Goal: Information Seeking & Learning: Learn about a topic

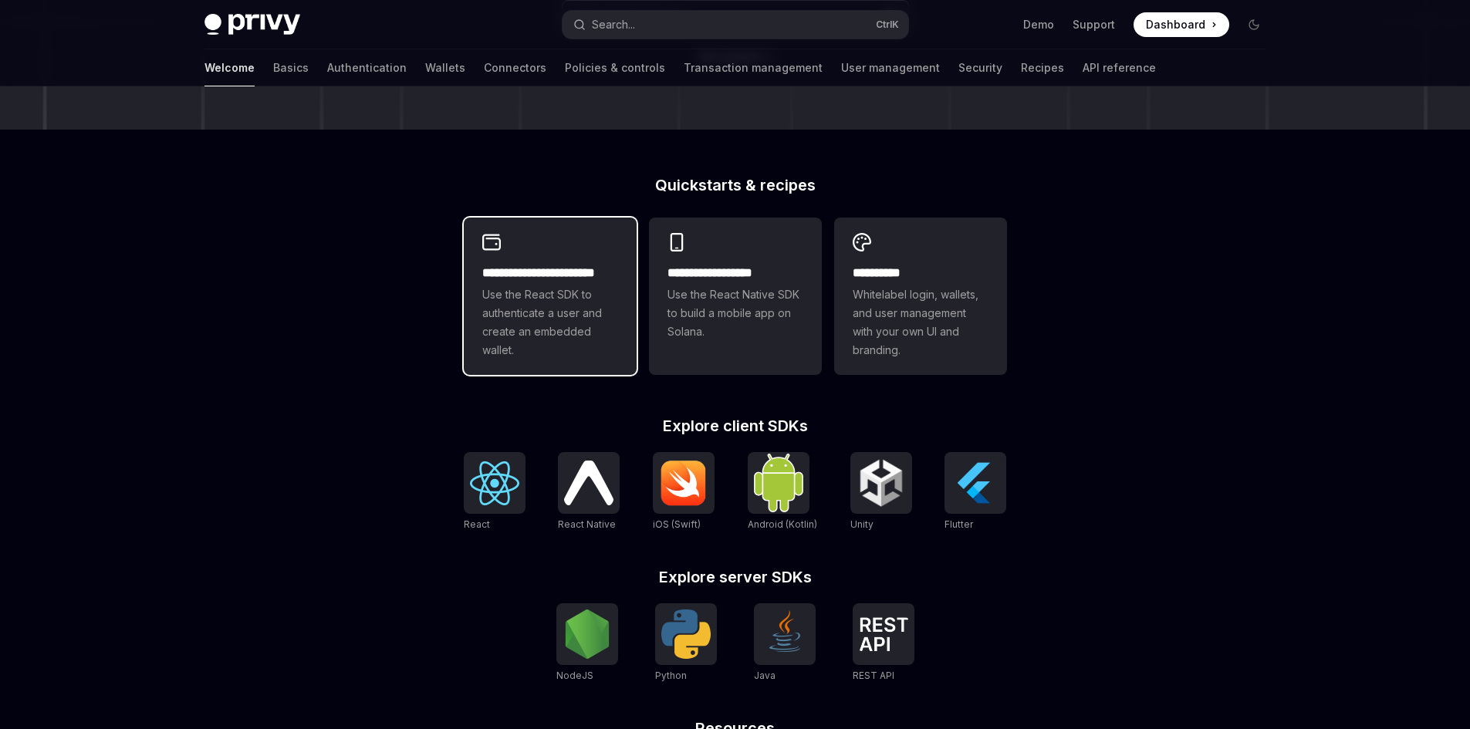
click at [539, 299] on span "Use the React SDK to authenticate a user and create an embedded wallet." at bounding box center [550, 323] width 136 height 74
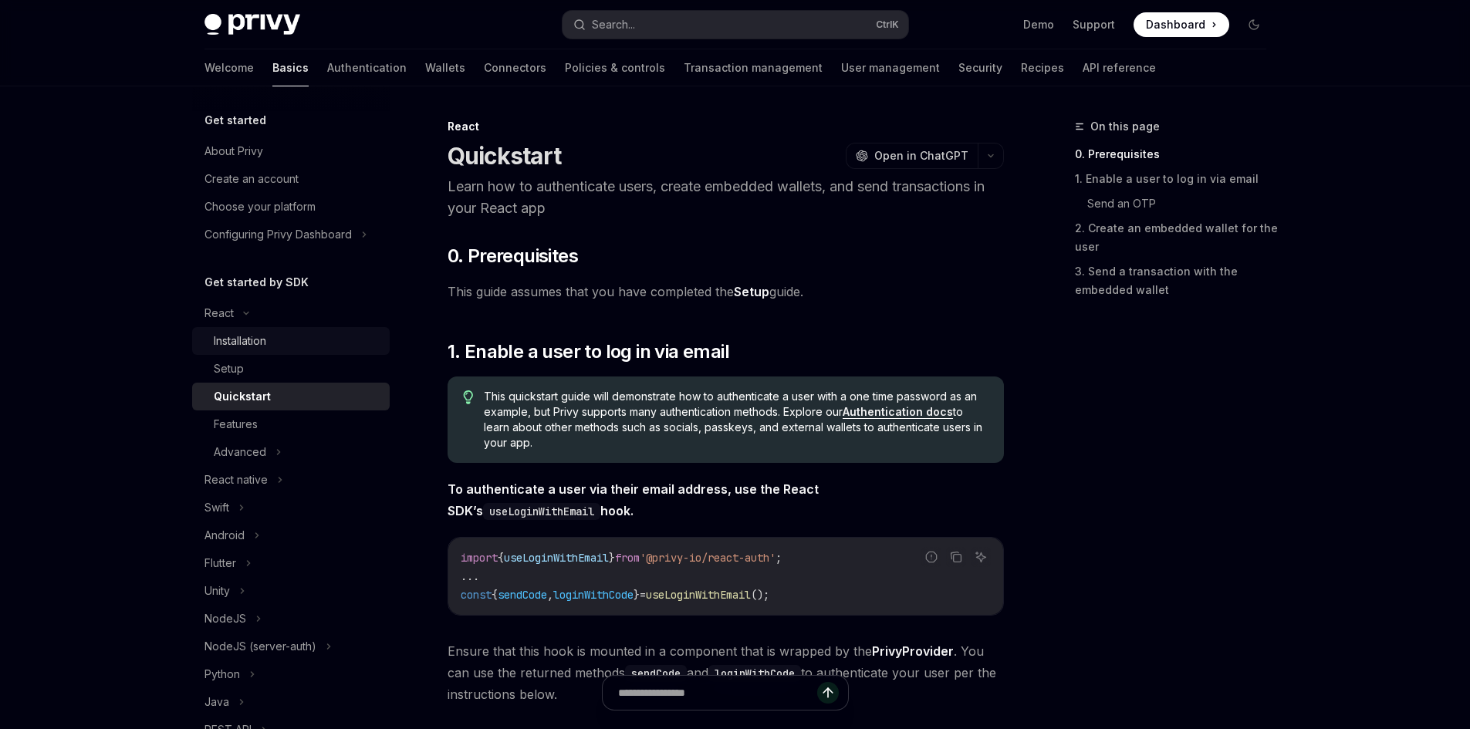
click at [272, 342] on div "Installation" at bounding box center [297, 341] width 167 height 19
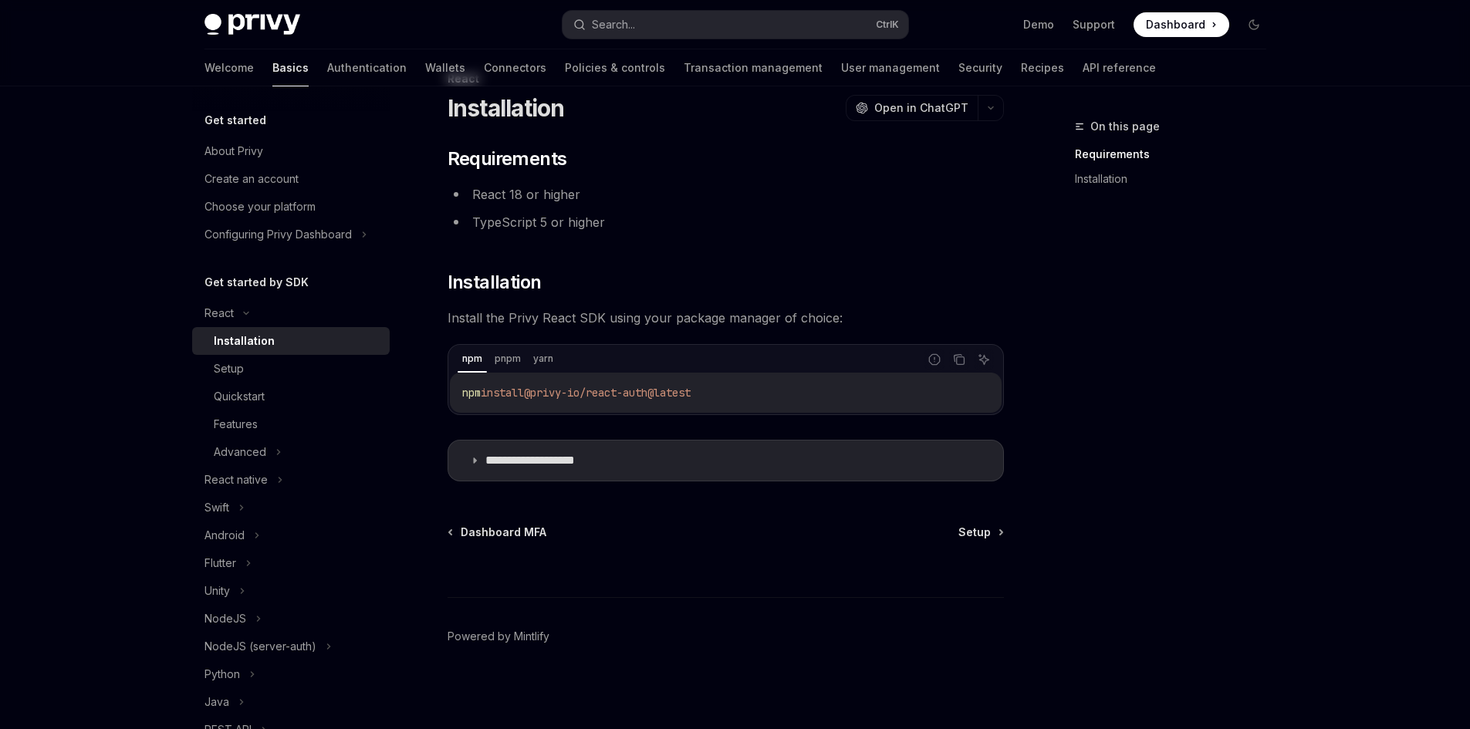
scroll to position [49, 0]
click at [243, 369] on div "Setup" at bounding box center [229, 369] width 30 height 19
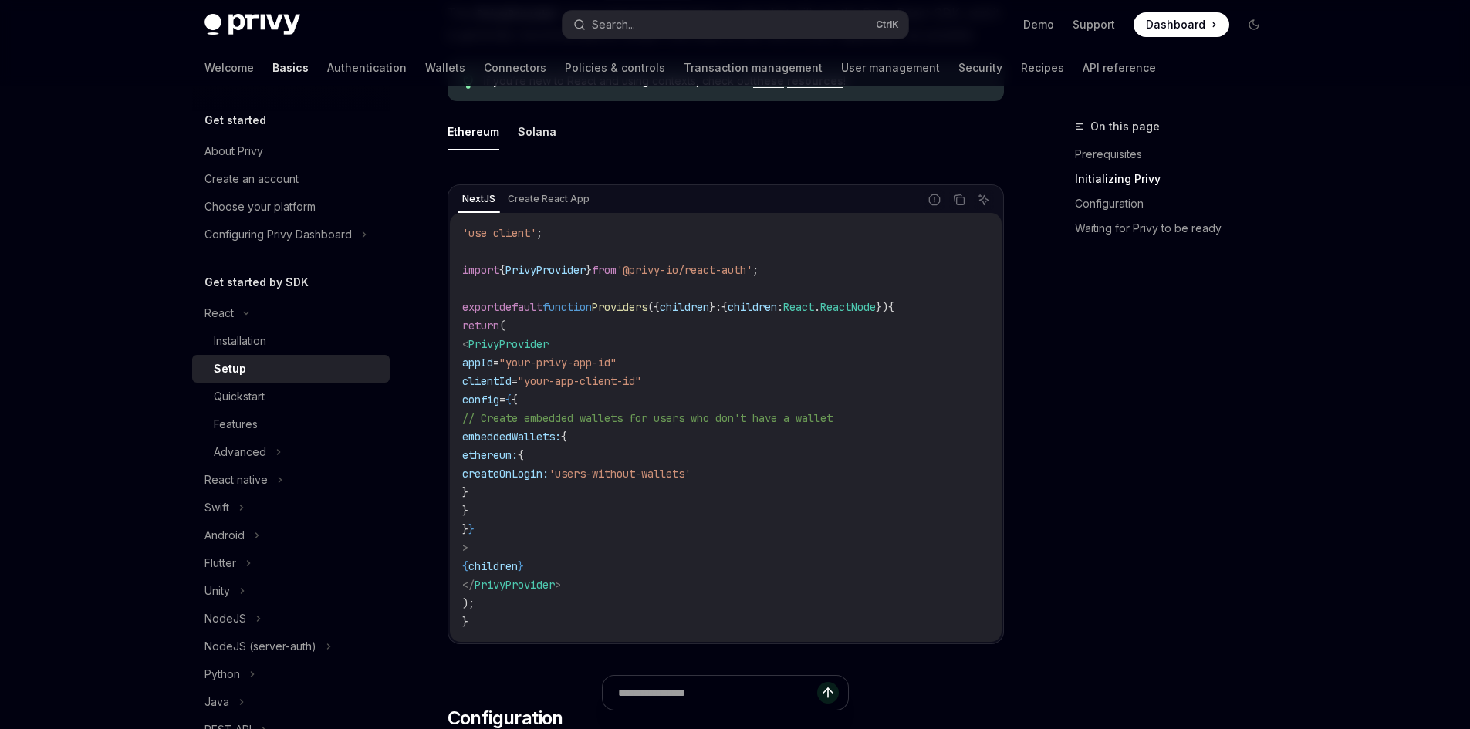
scroll to position [512, 0]
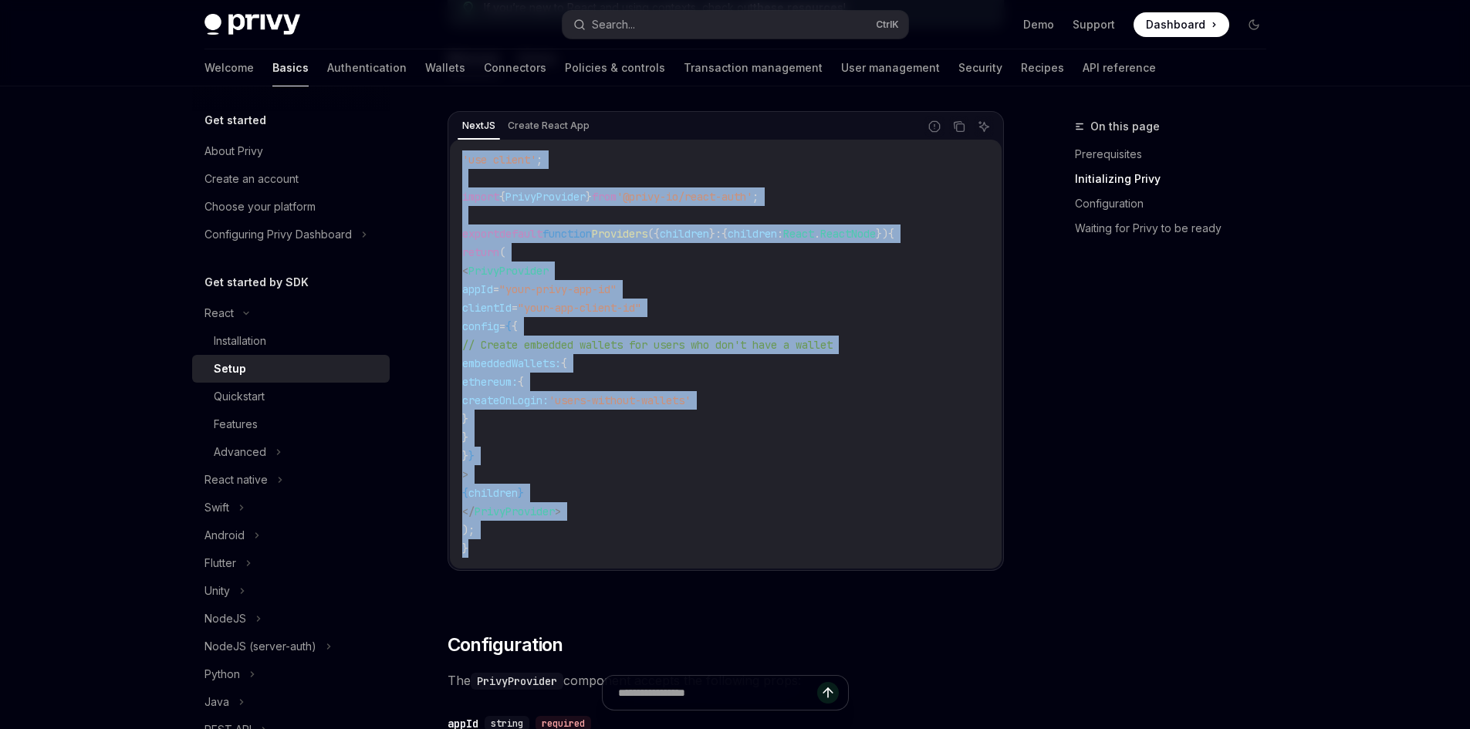
drag, startPoint x: 476, startPoint y: 546, endPoint x: 427, endPoint y: 157, distance: 392.1
copy code "'use client' ; import { PrivyProvider } from '@privy-io/react-auth' ; export de…"
click at [746, 259] on code "'use client' ; import { PrivyProvider } from '@privy-io/react-auth' ; export de…" at bounding box center [725, 353] width 527 height 407
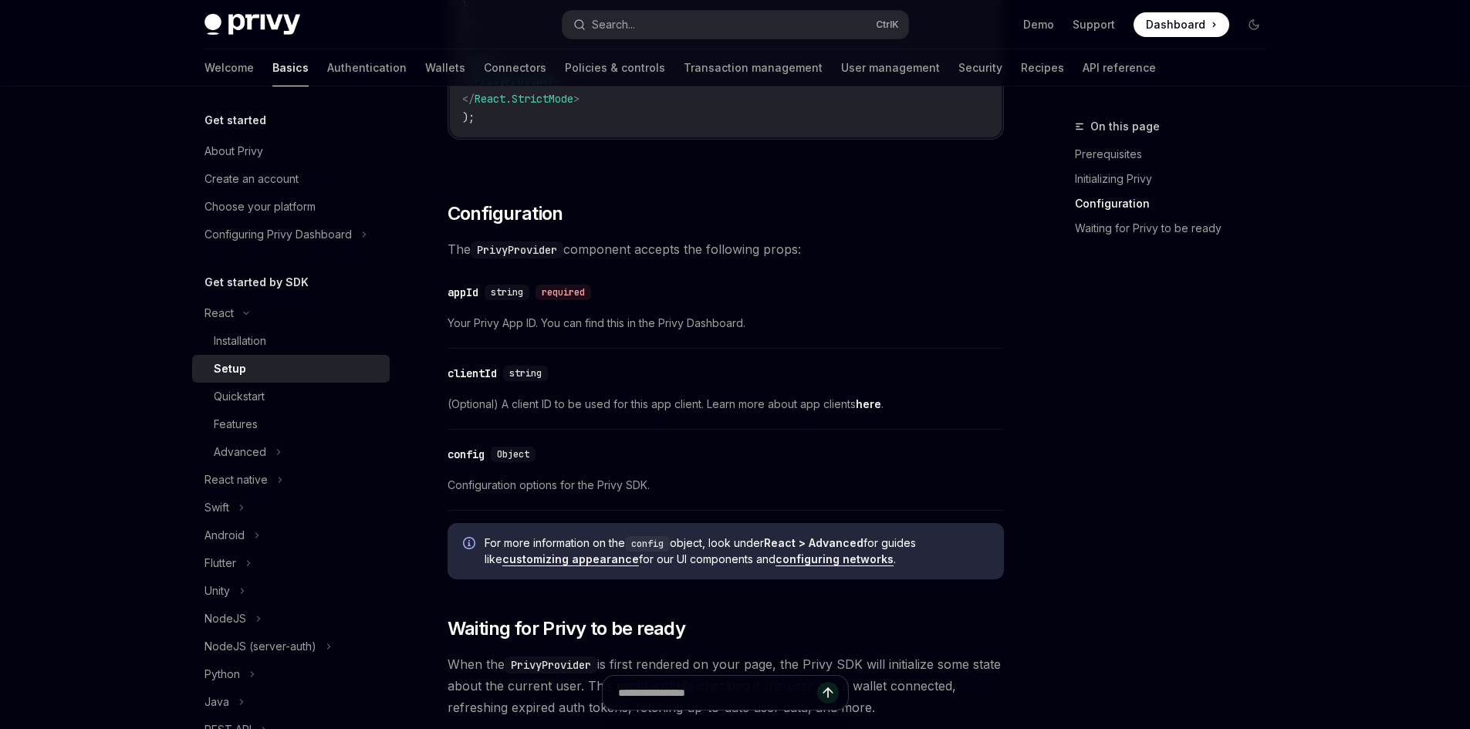
scroll to position [1080, 0]
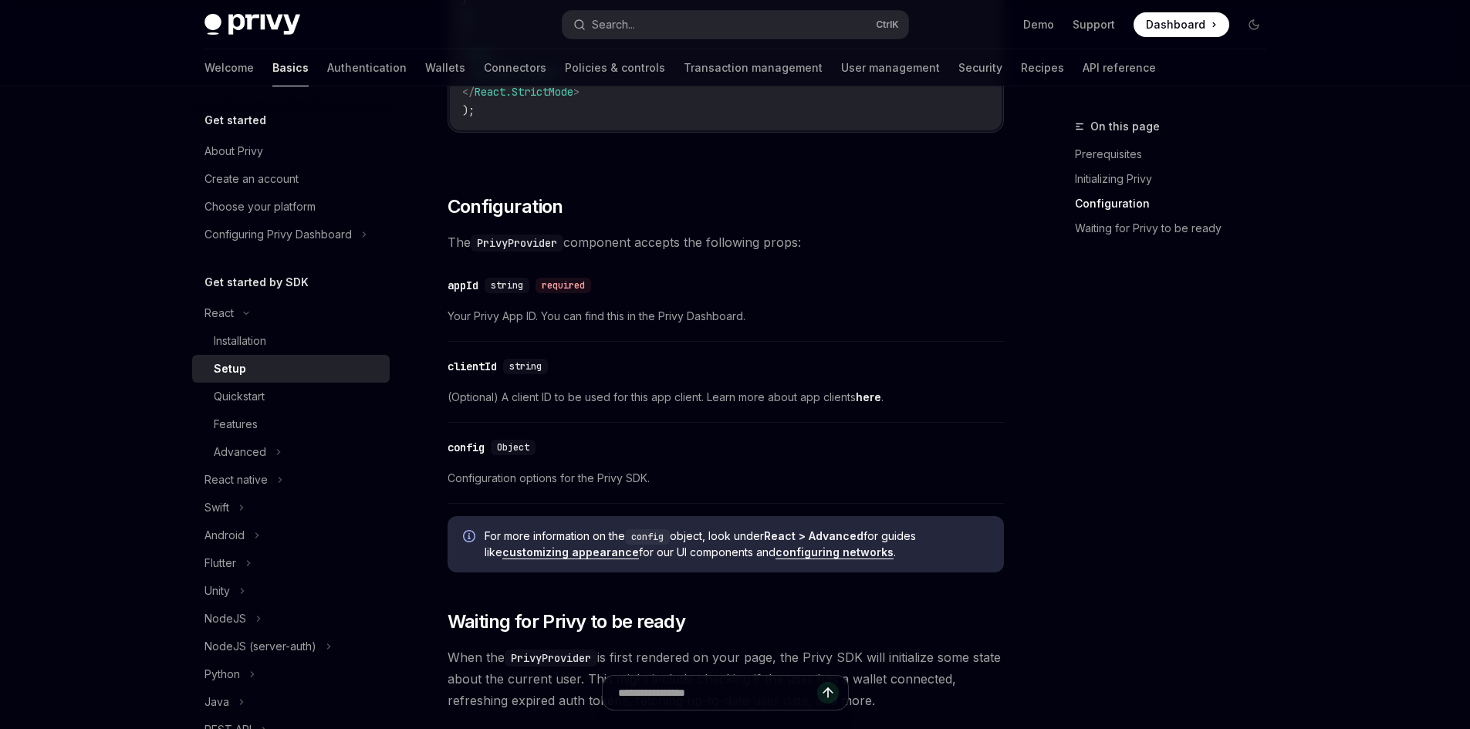
click at [864, 391] on link "here" at bounding box center [868, 398] width 25 height 14
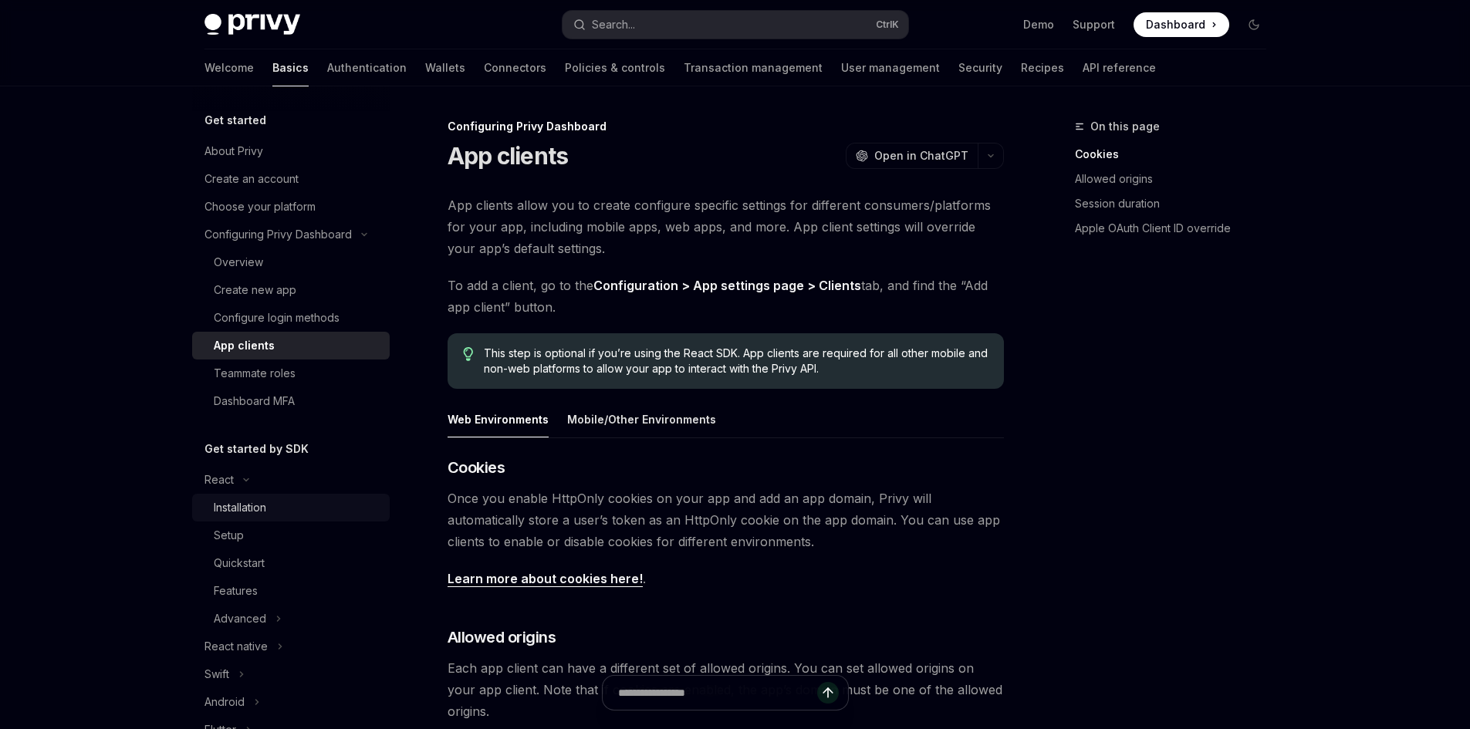
click at [227, 517] on link "Installation" at bounding box center [291, 508] width 198 height 28
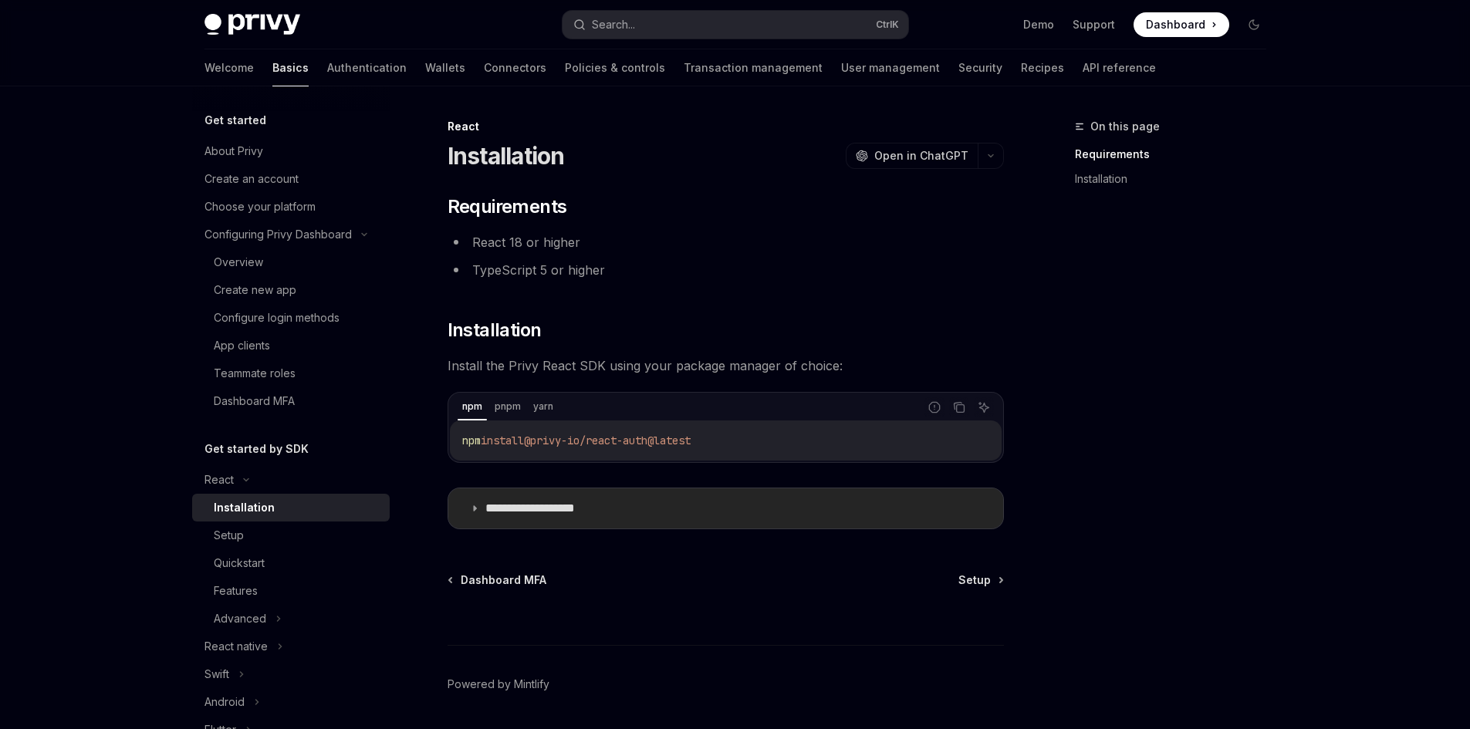
click at [543, 503] on p "**********" at bounding box center [548, 508] width 127 height 15
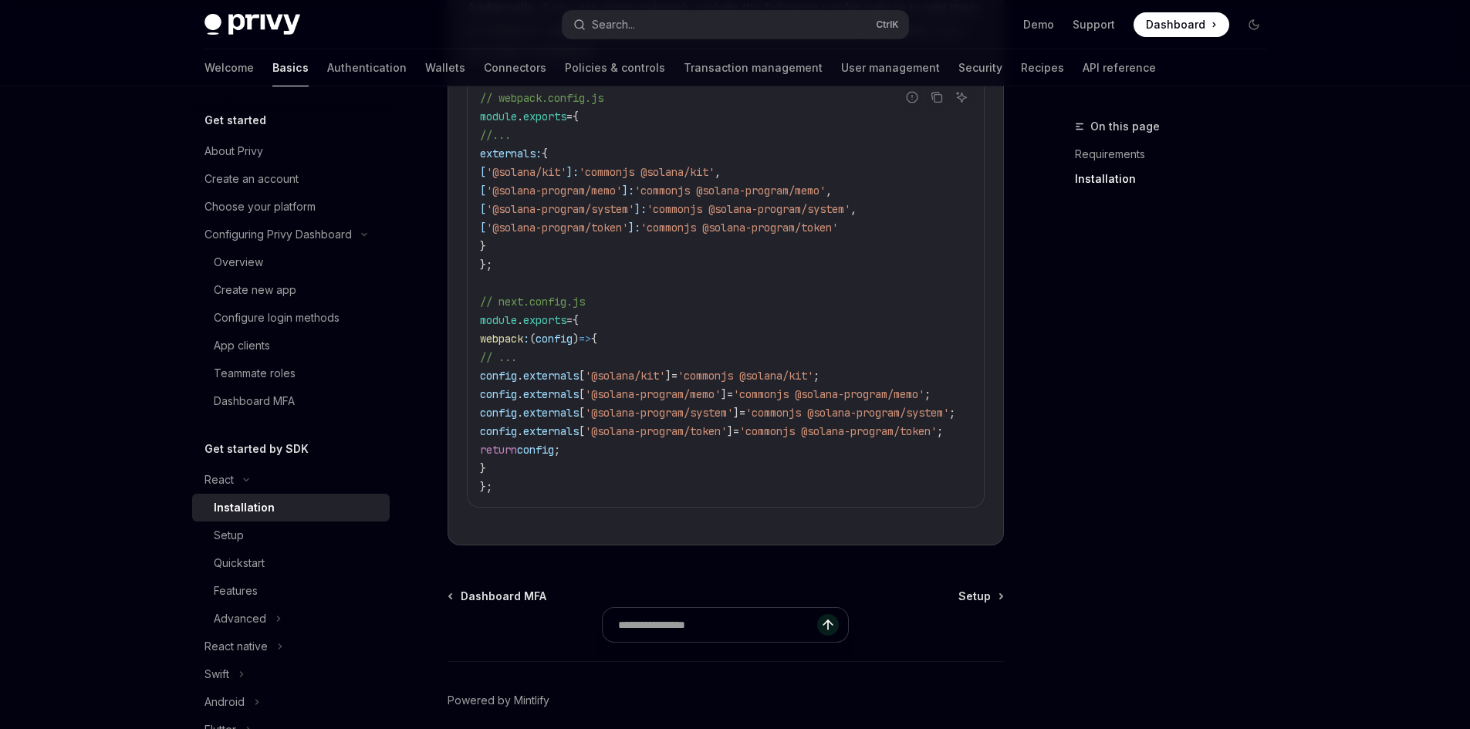
scroll to position [767, 0]
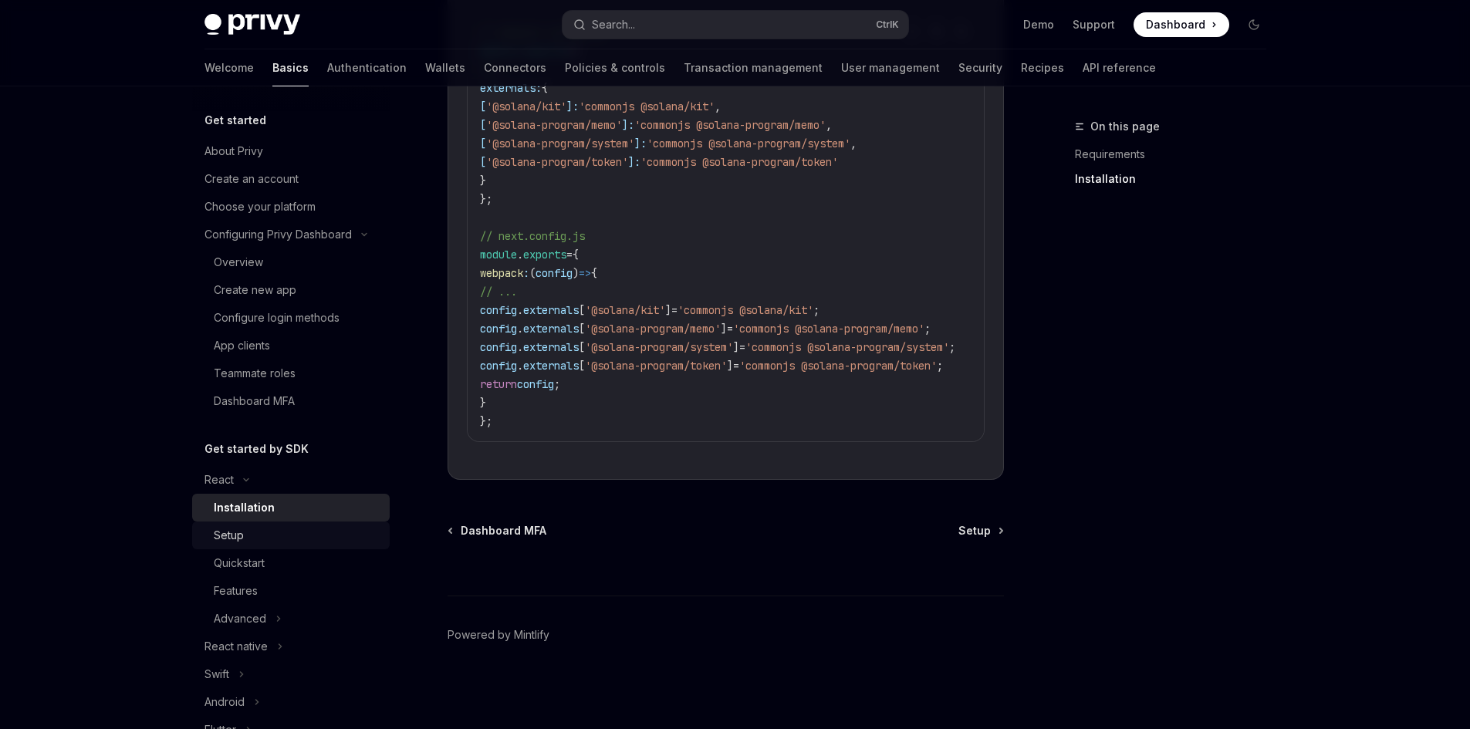
click at [229, 537] on div "Setup" at bounding box center [229, 535] width 30 height 19
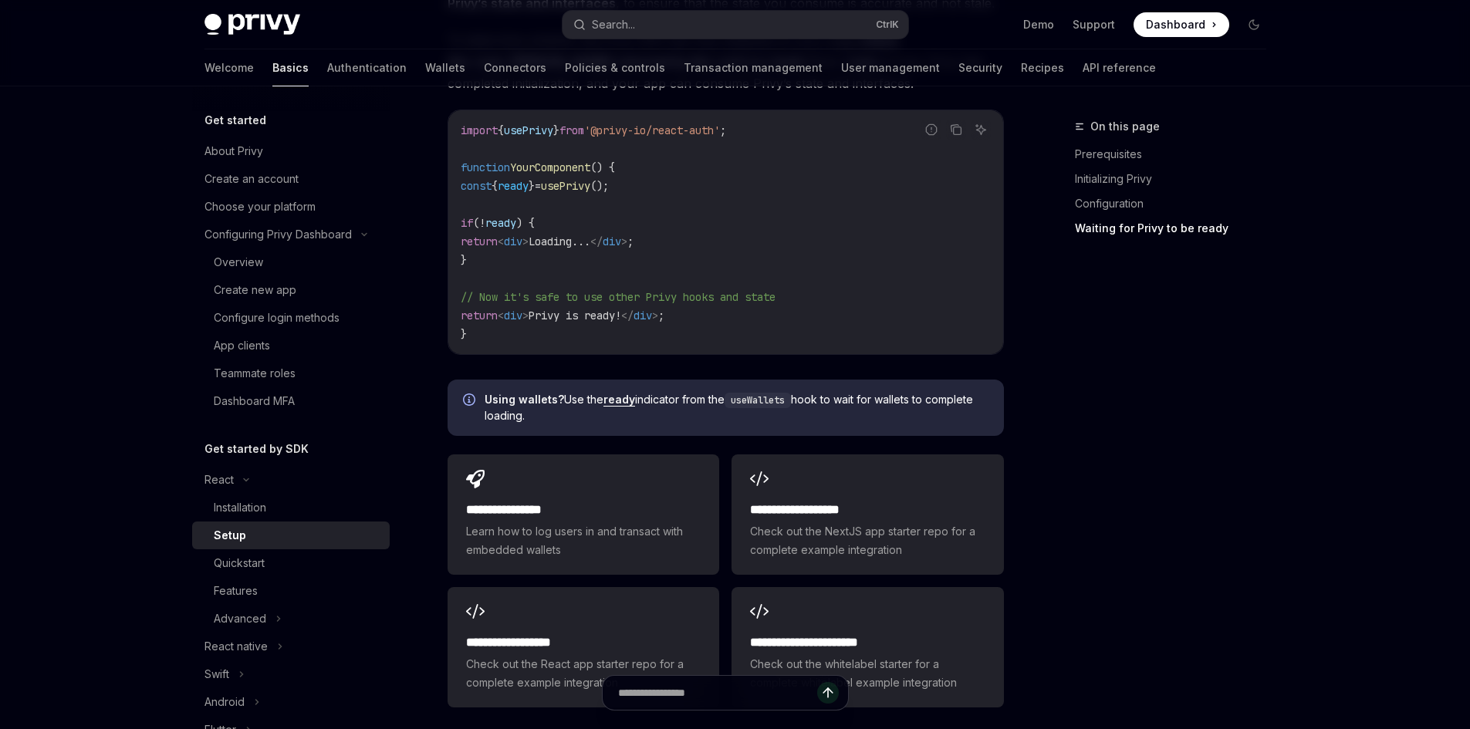
scroll to position [1852, 0]
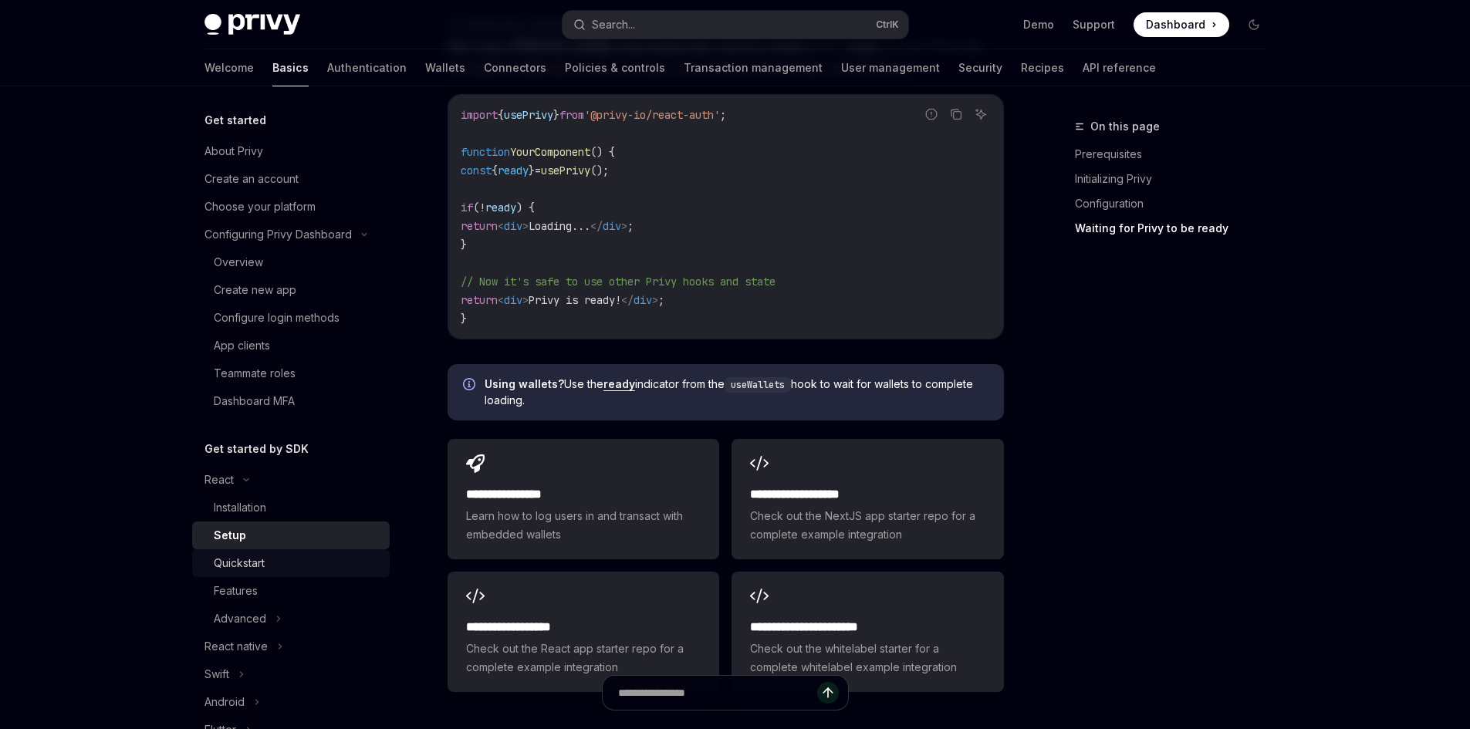
click at [268, 570] on div "Quickstart" at bounding box center [297, 563] width 167 height 19
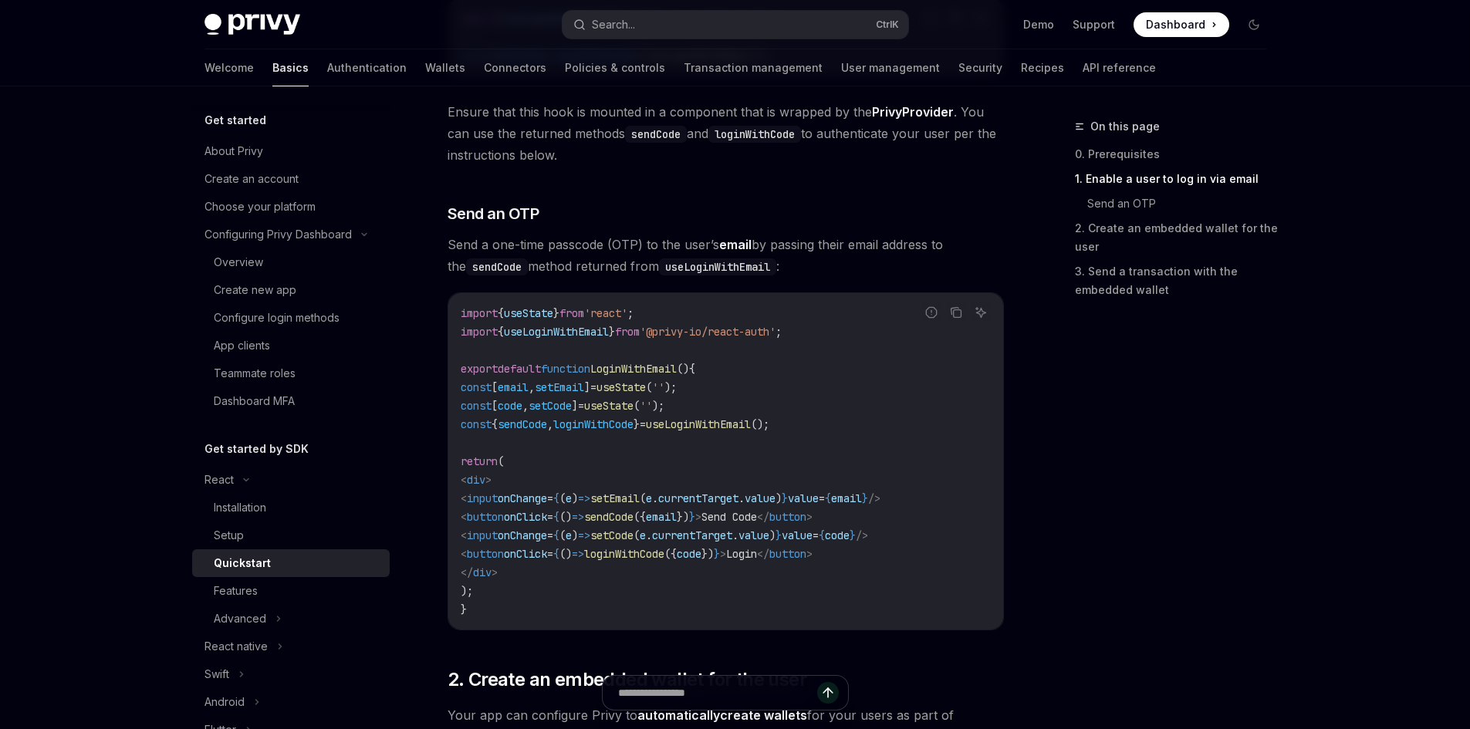
scroll to position [540, 0]
click at [269, 500] on div "Installation" at bounding box center [297, 508] width 167 height 19
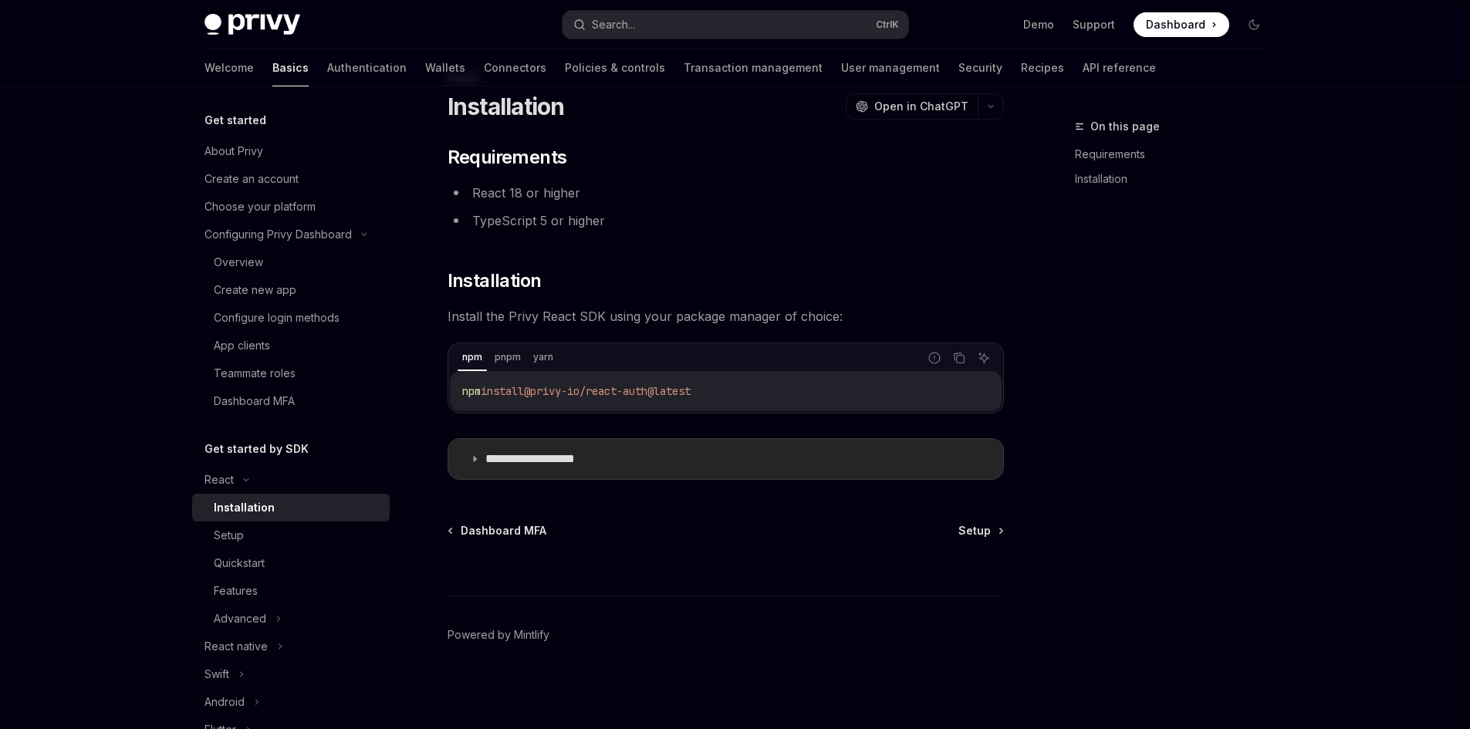
scroll to position [49, 0]
click at [533, 459] on p "**********" at bounding box center [548, 458] width 127 height 15
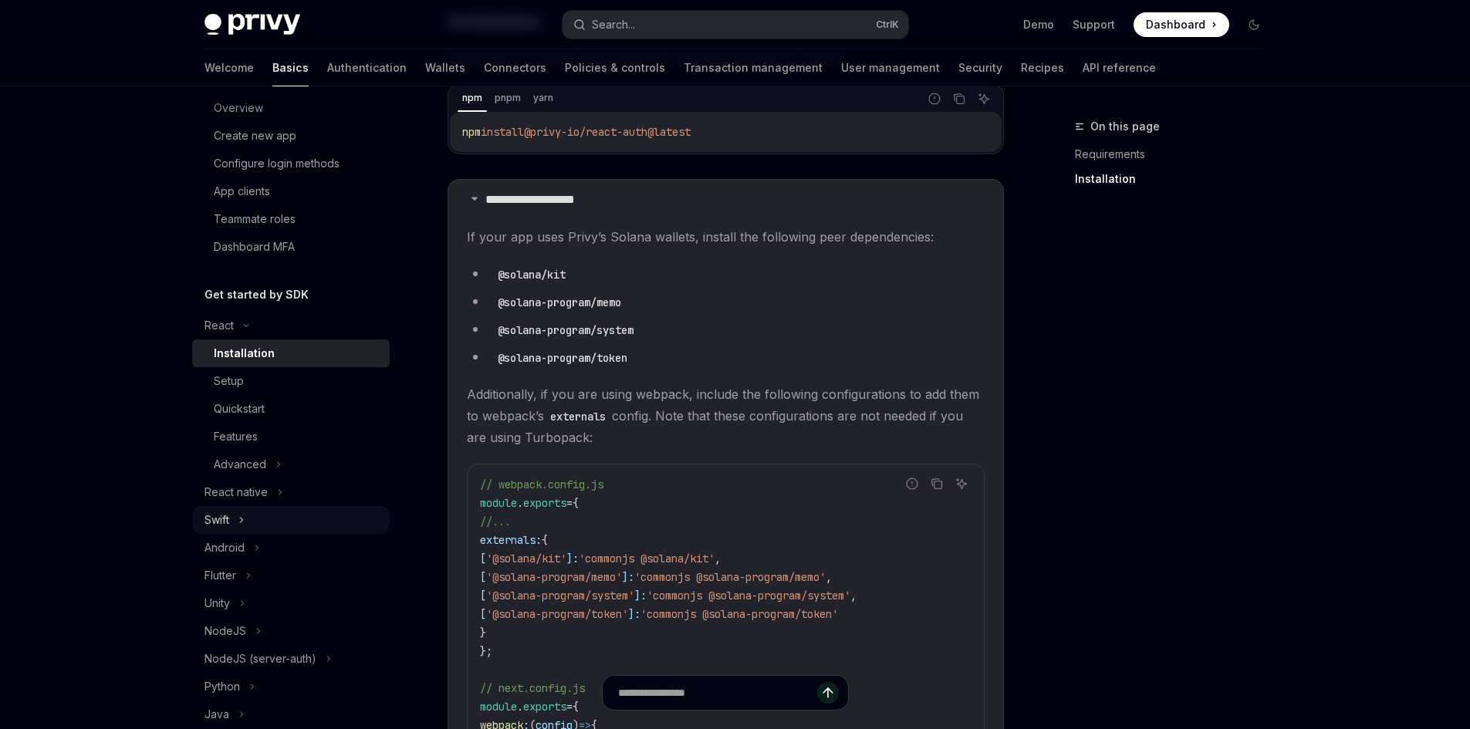
scroll to position [232, 0]
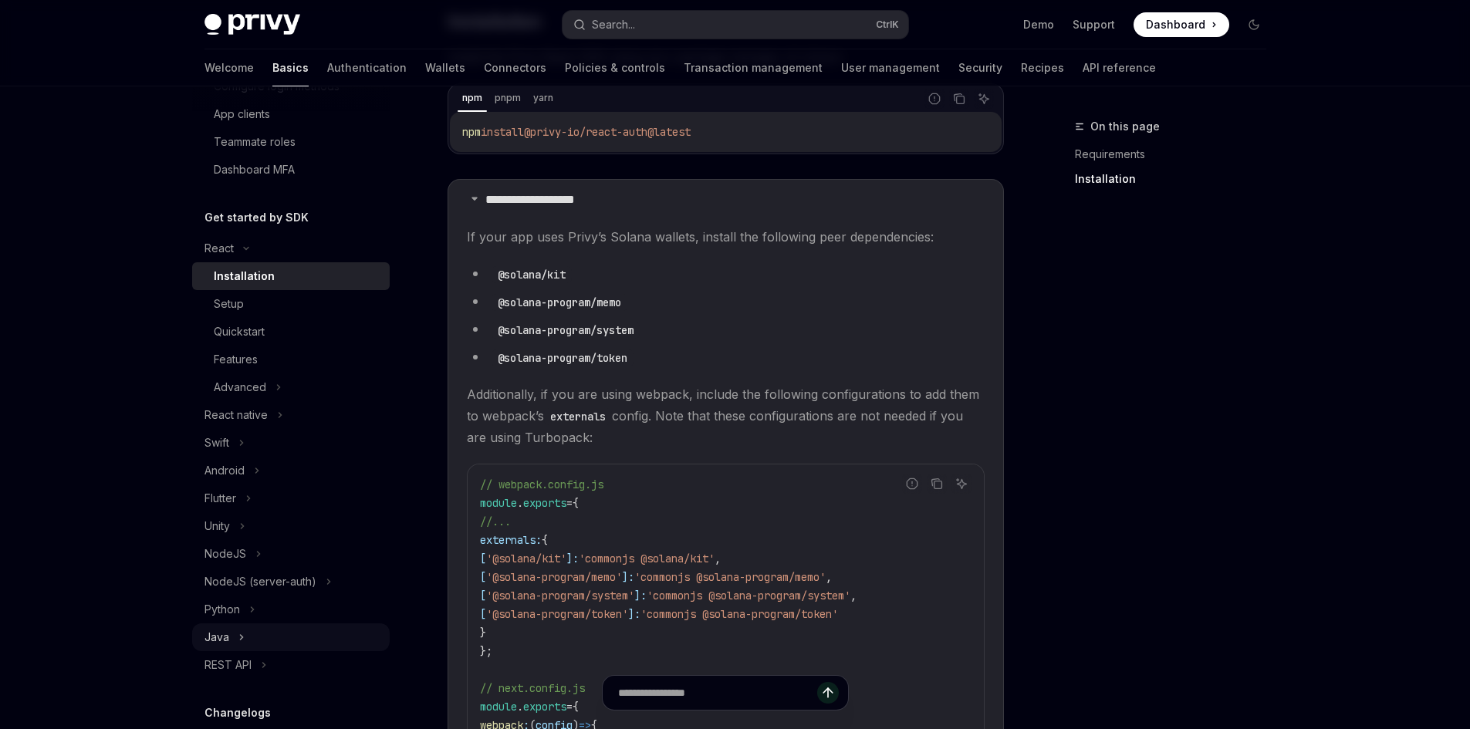
drag, startPoint x: 243, startPoint y: 659, endPoint x: 272, endPoint y: 645, distance: 32.5
click at [243, 659] on div "REST API" at bounding box center [228, 665] width 47 height 19
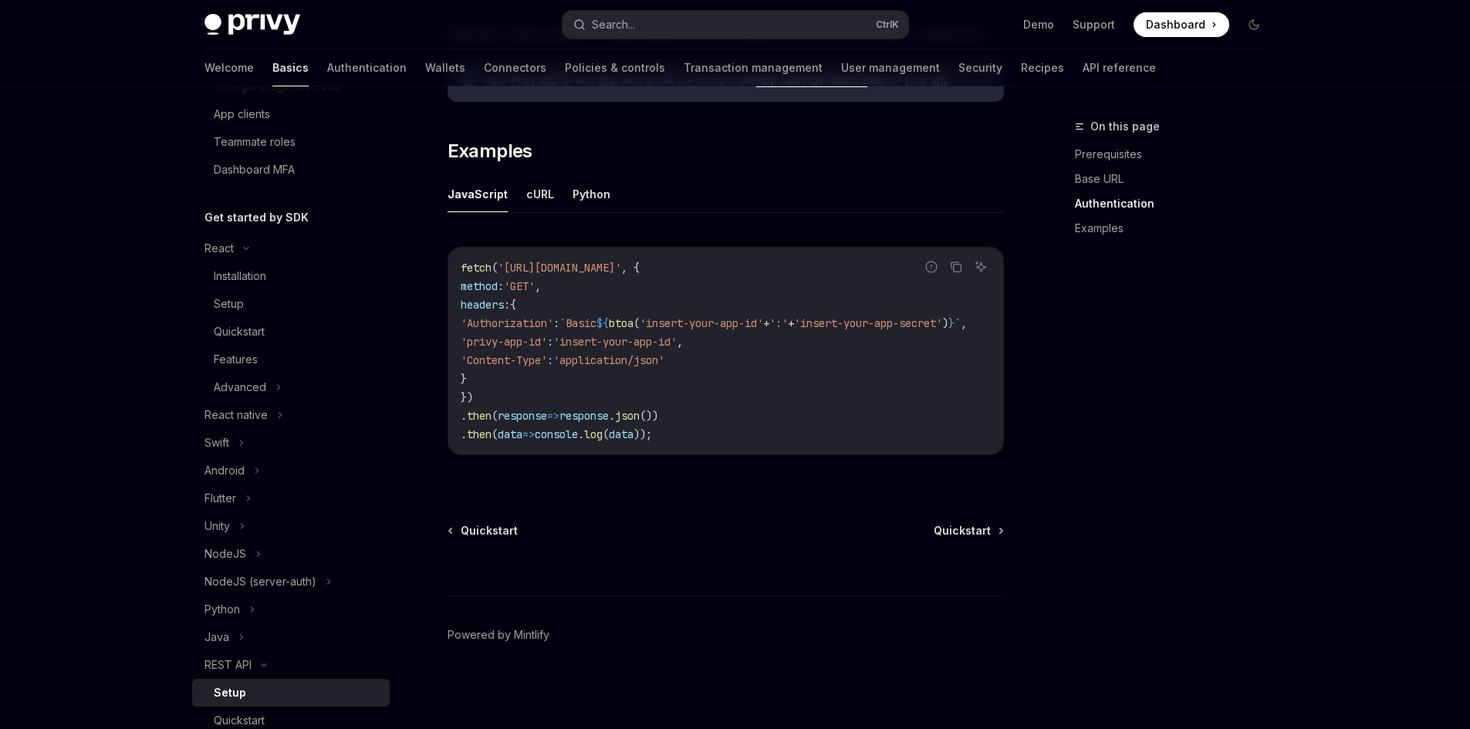
scroll to position [759, 0]
click at [250, 472] on div "Android" at bounding box center [291, 471] width 198 height 28
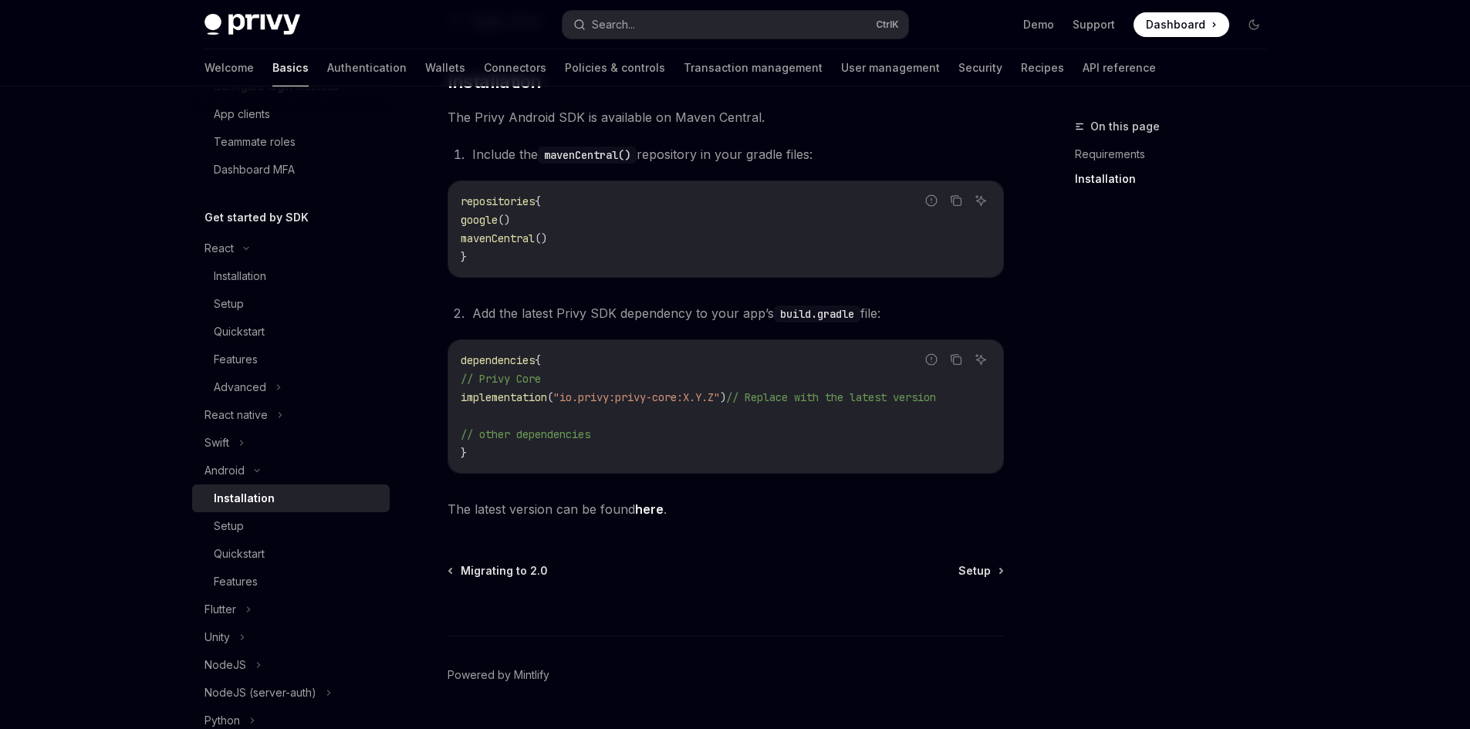
scroll to position [295, 0]
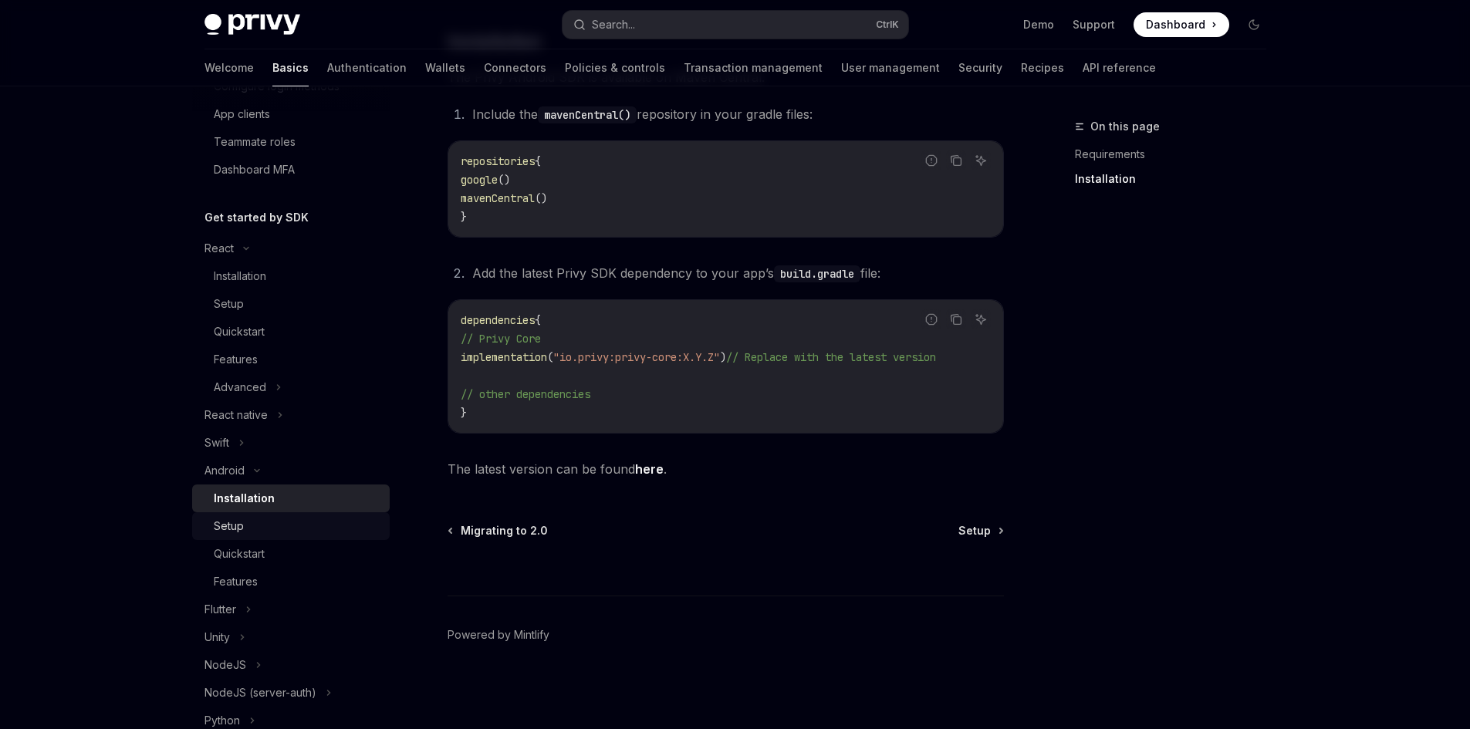
click at [262, 521] on div "Setup" at bounding box center [297, 526] width 167 height 19
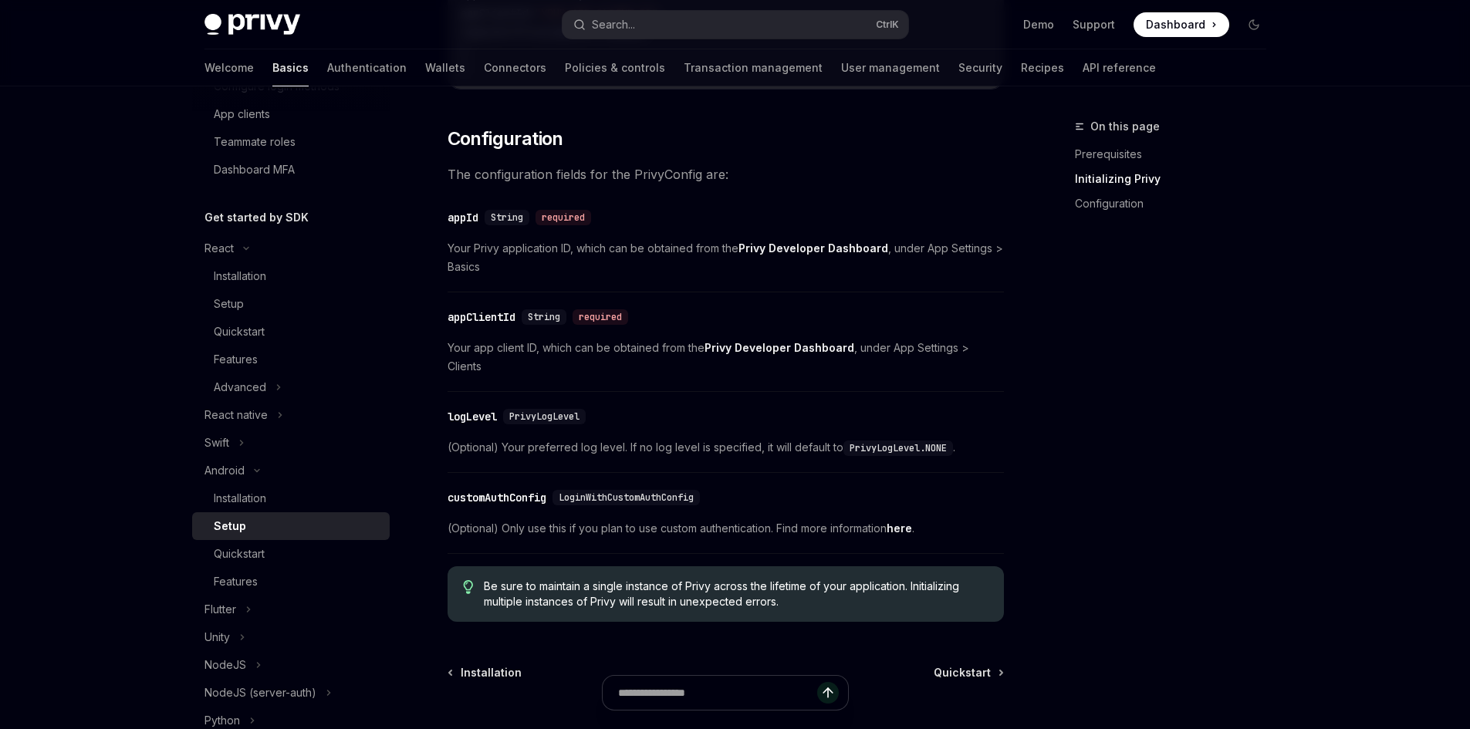
scroll to position [617, 0]
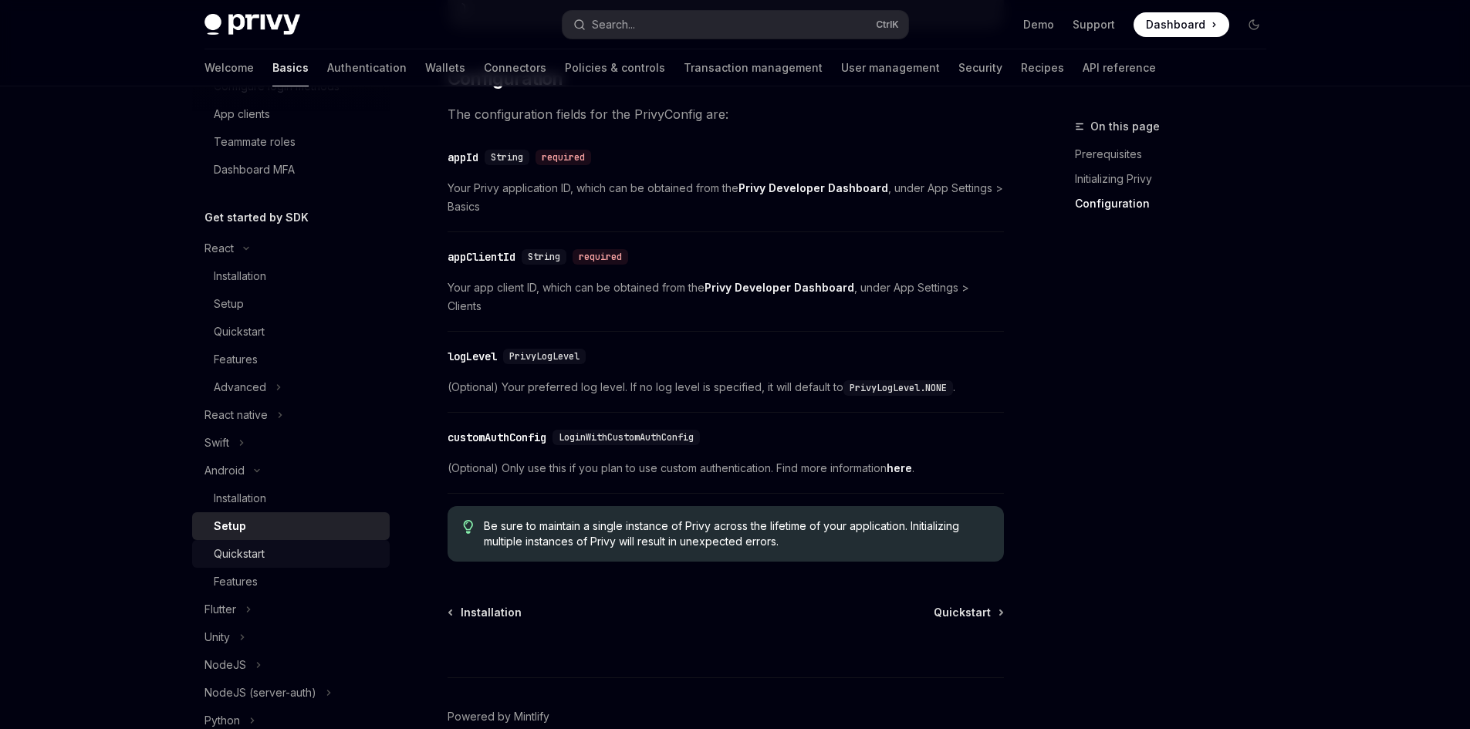
click at [297, 546] on div "Quickstart" at bounding box center [297, 554] width 167 height 19
type textarea "*"
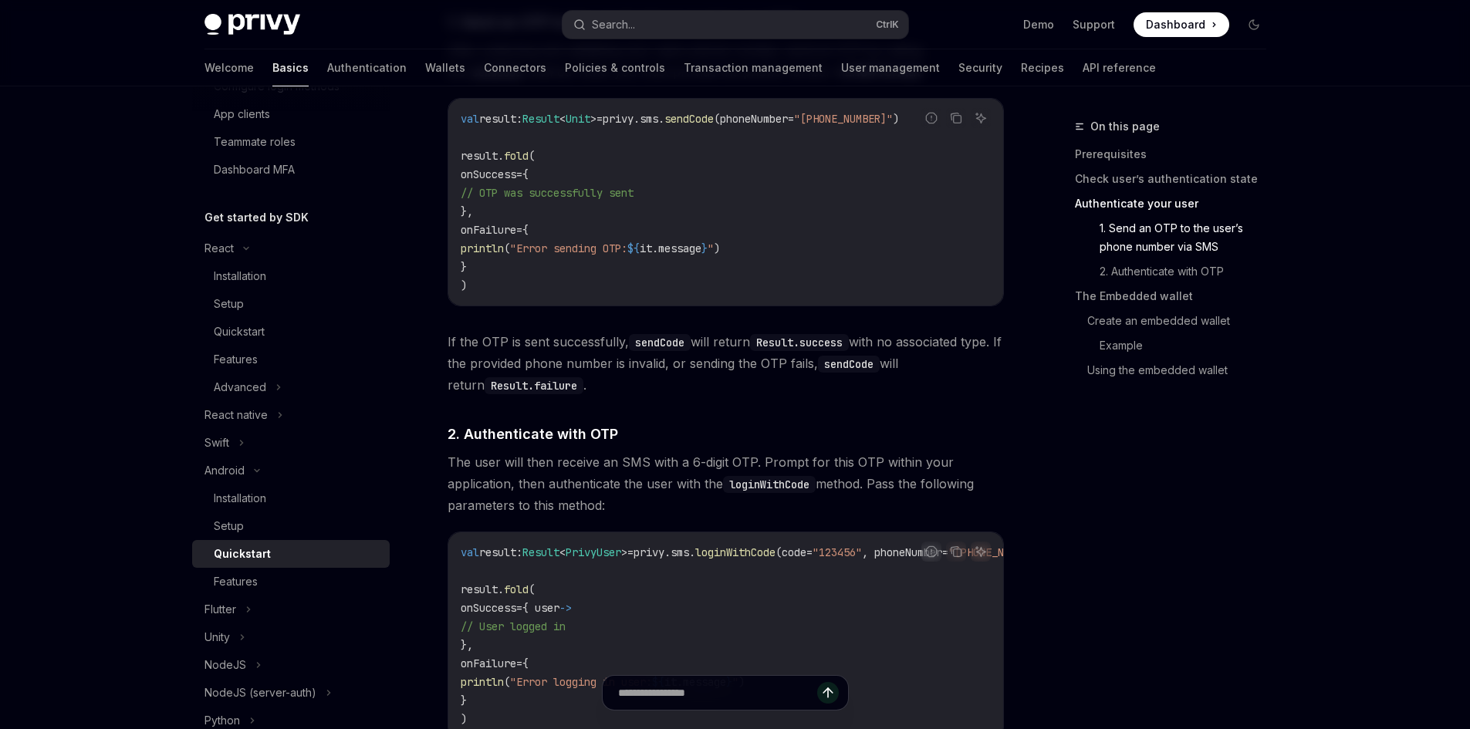
scroll to position [1235, 0]
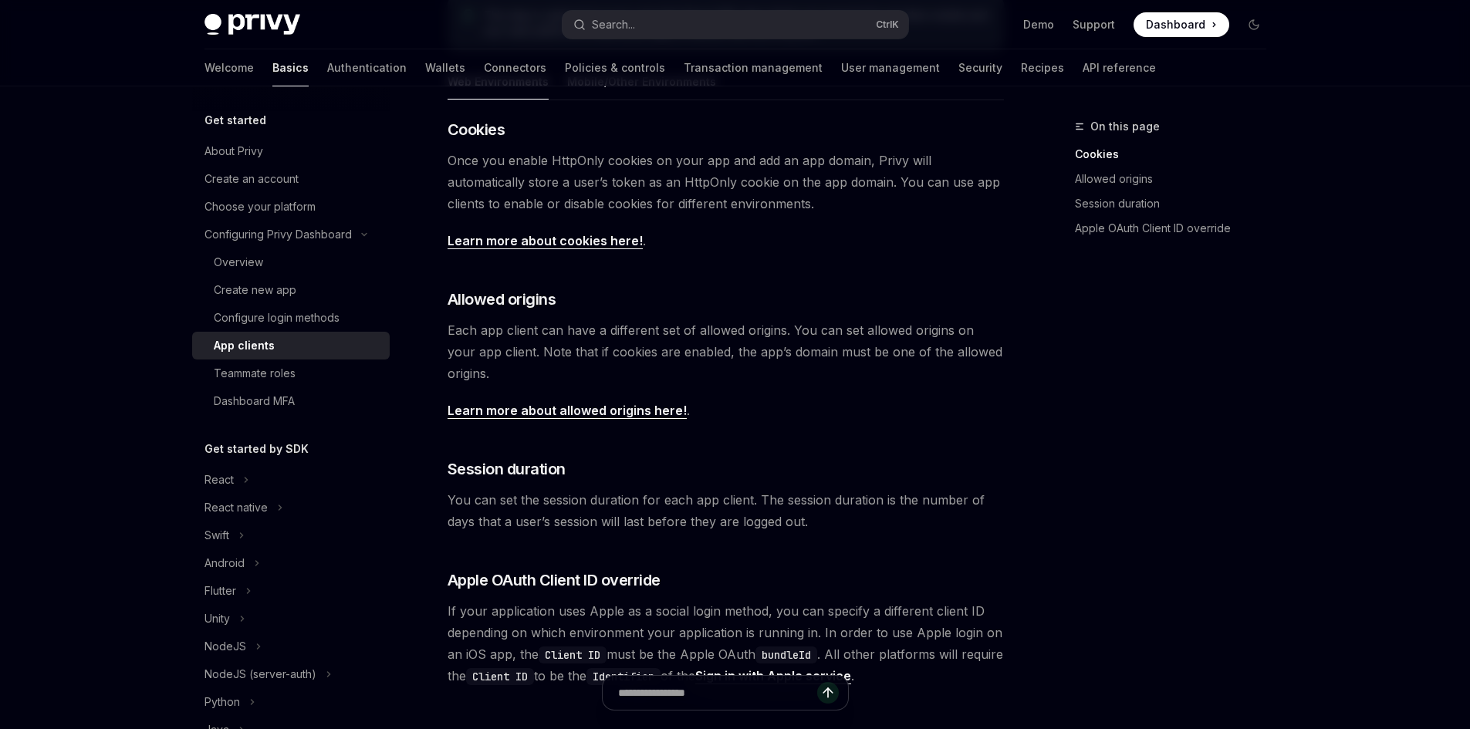
scroll to position [386, 0]
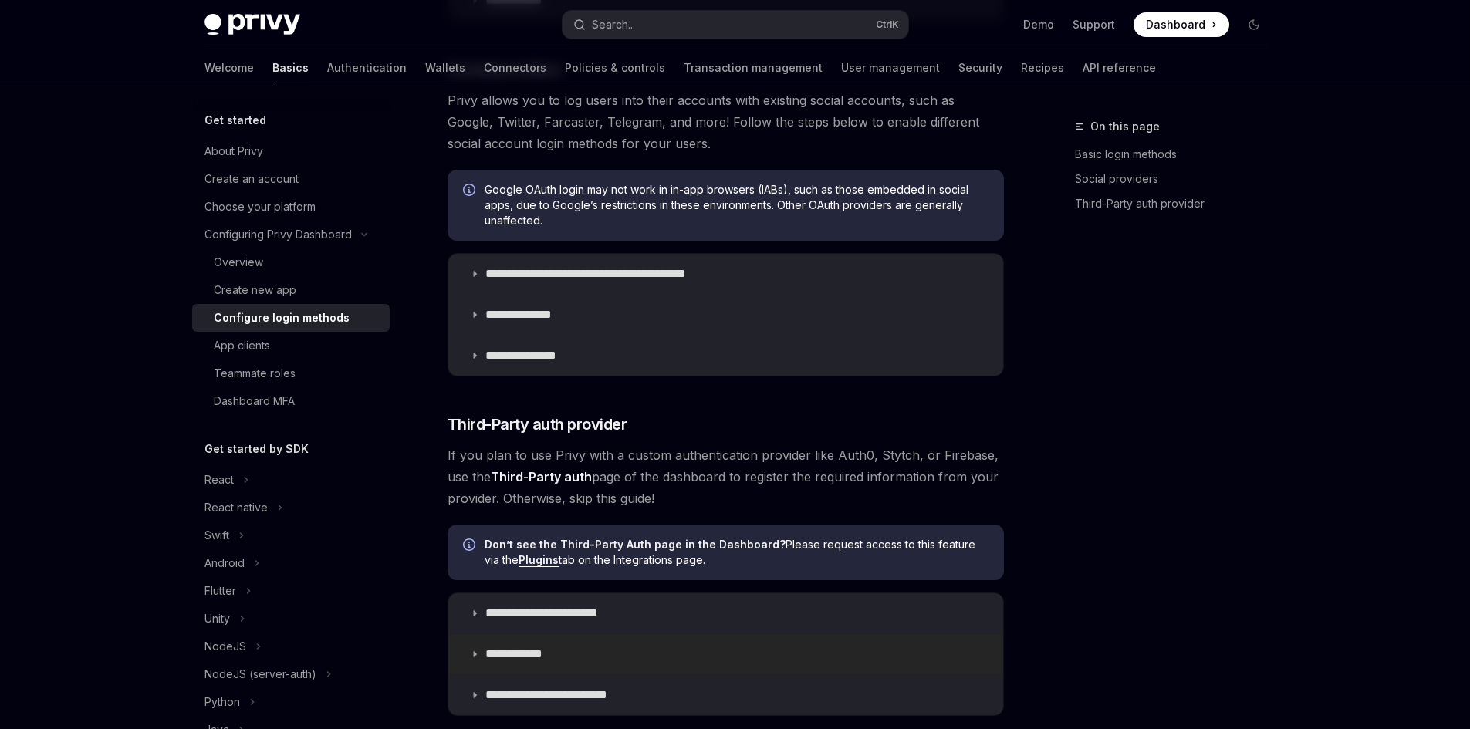
scroll to position [458, 0]
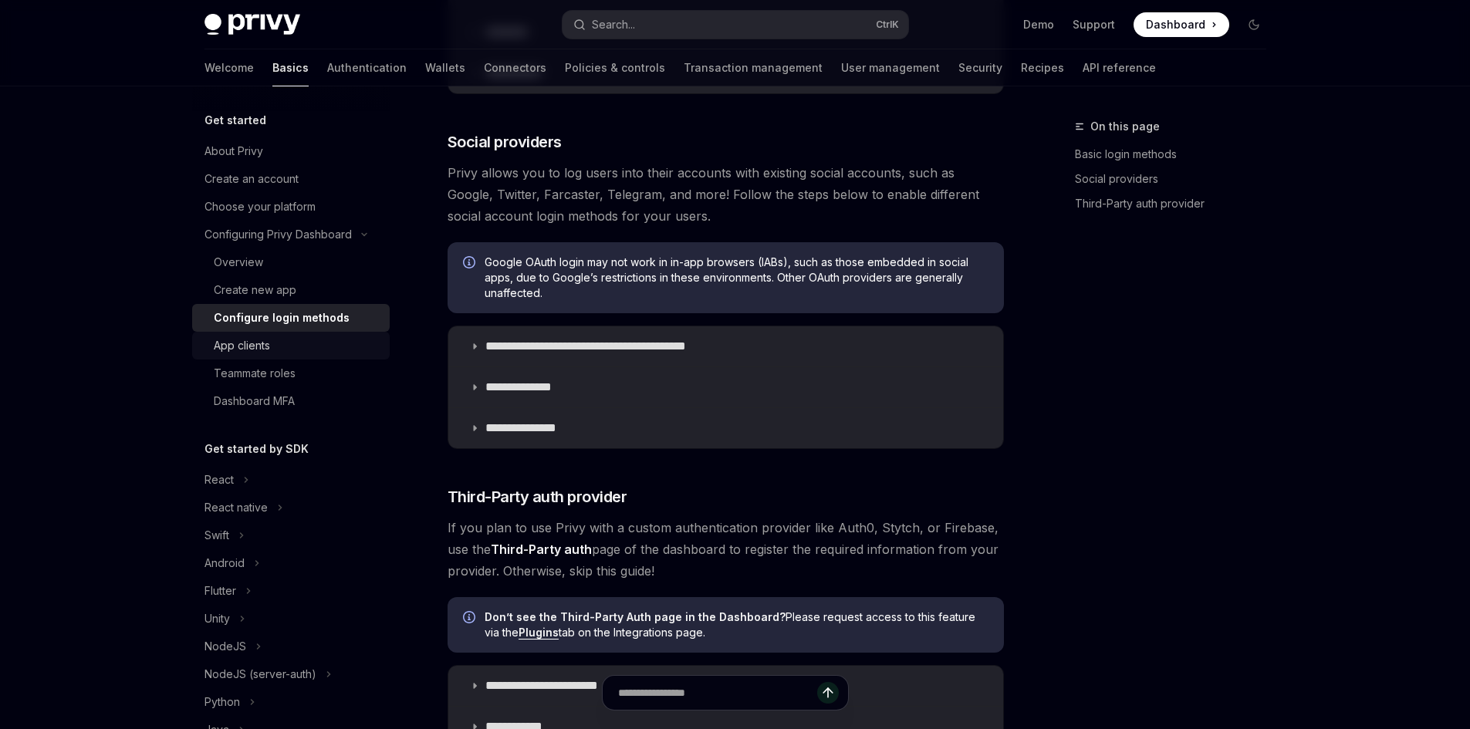
click at [262, 347] on div "App clients" at bounding box center [242, 345] width 56 height 19
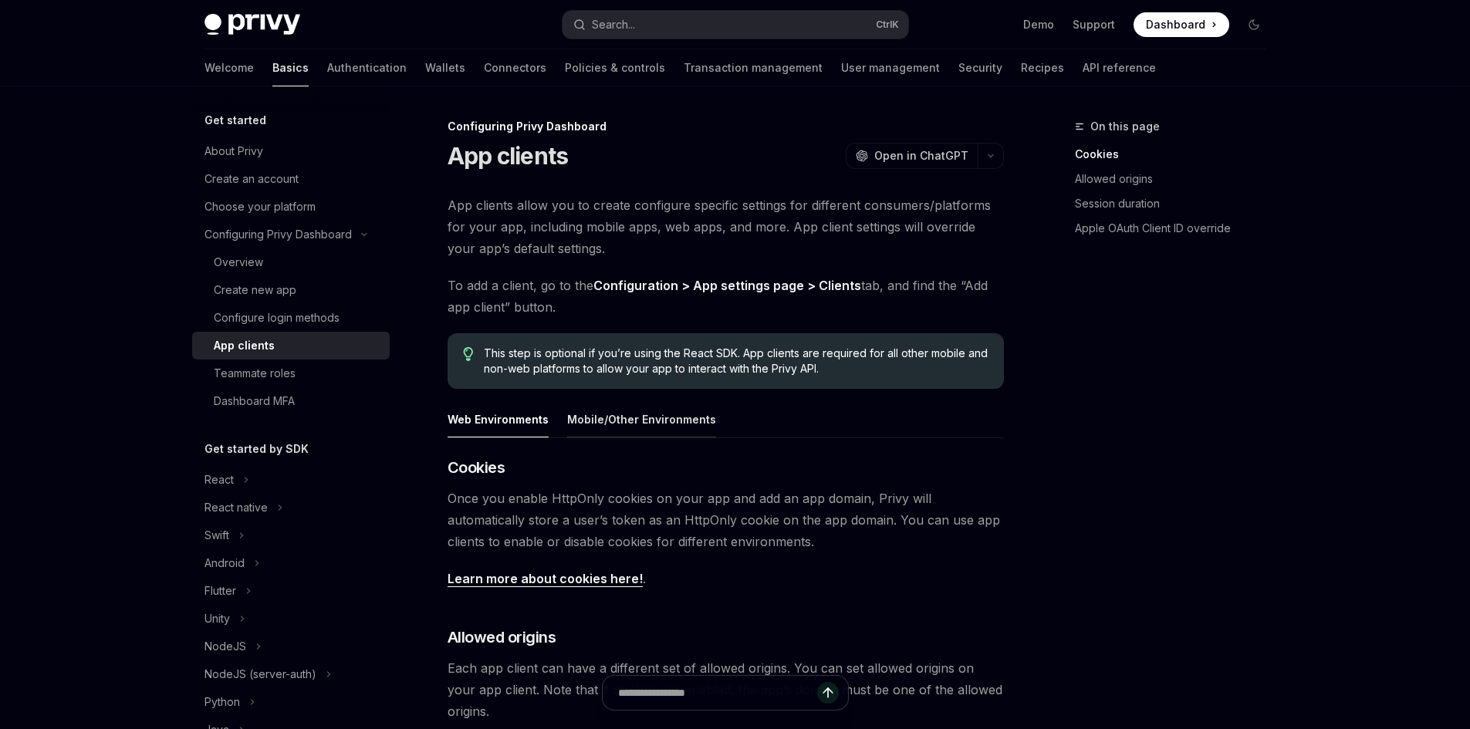
click at [607, 413] on button "Mobile/Other Environments" at bounding box center [641, 419] width 149 height 36
type textarea "*"
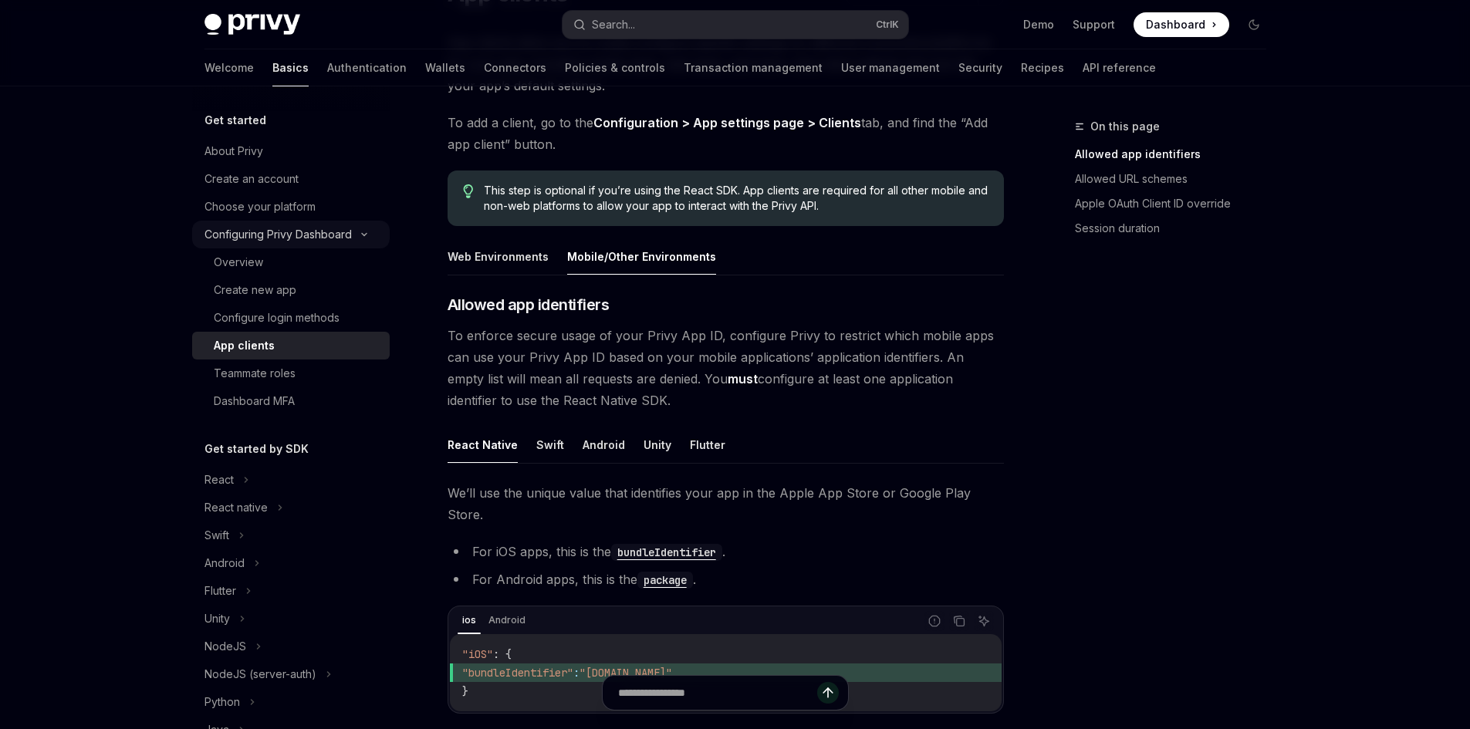
scroll to position [154, 0]
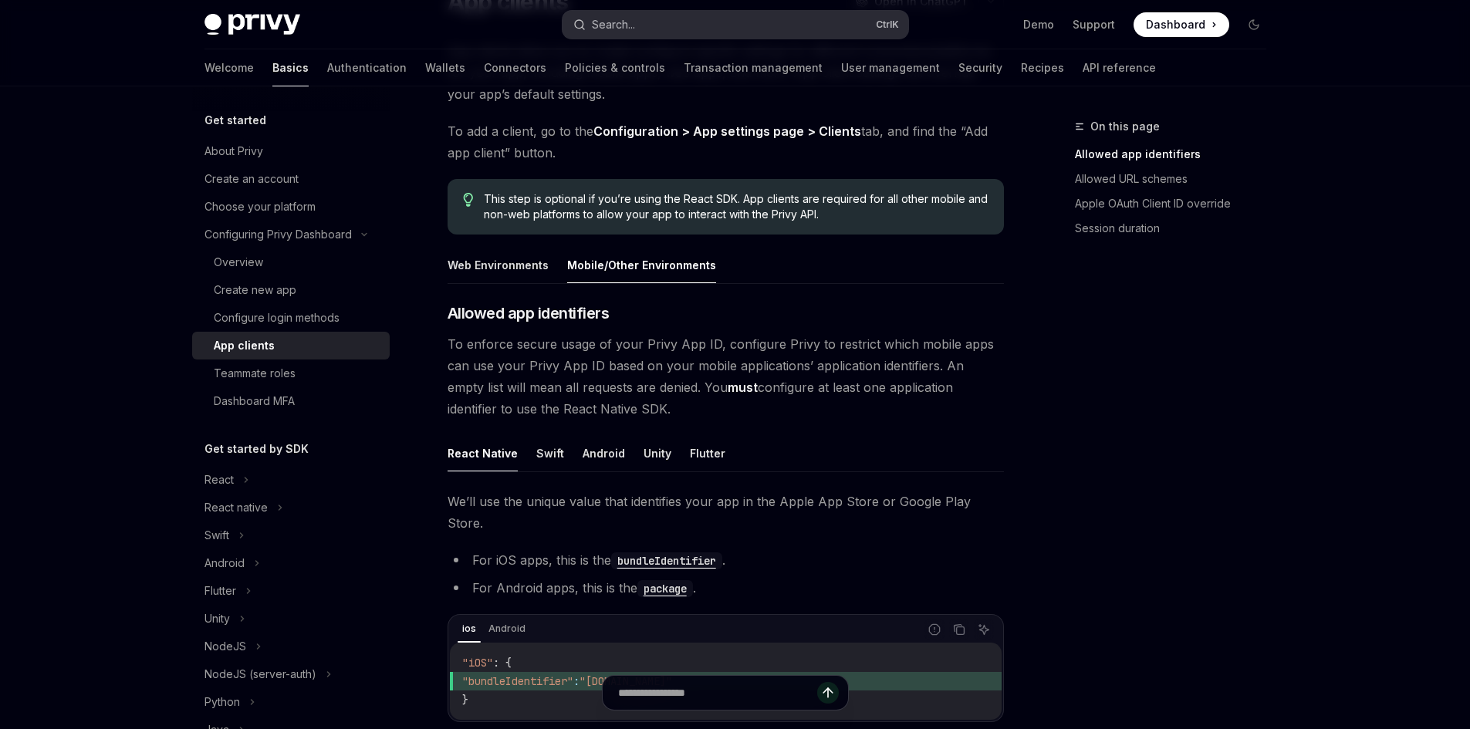
click at [652, 29] on button "Search... Ctrl K" at bounding box center [736, 25] width 346 height 28
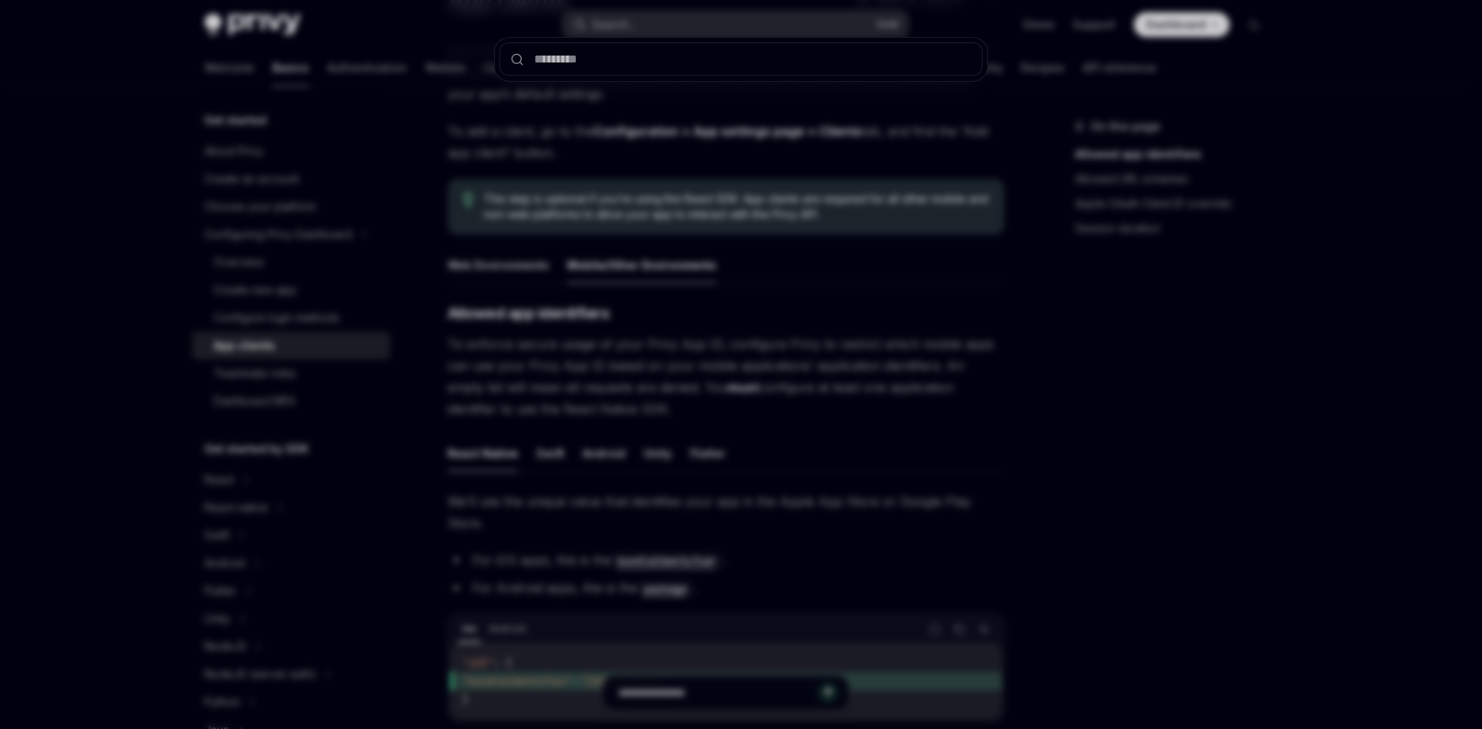
type input "*"
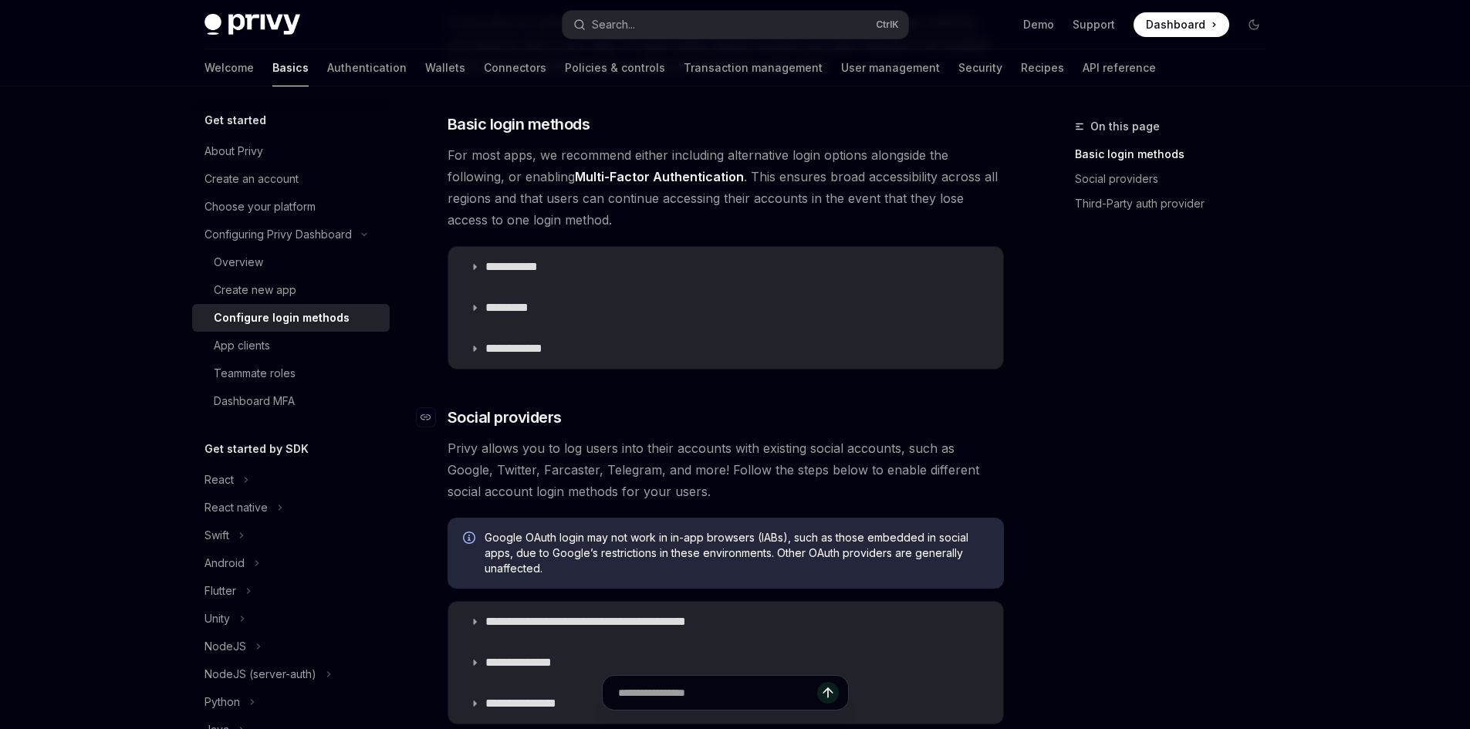
scroll to position [232, 0]
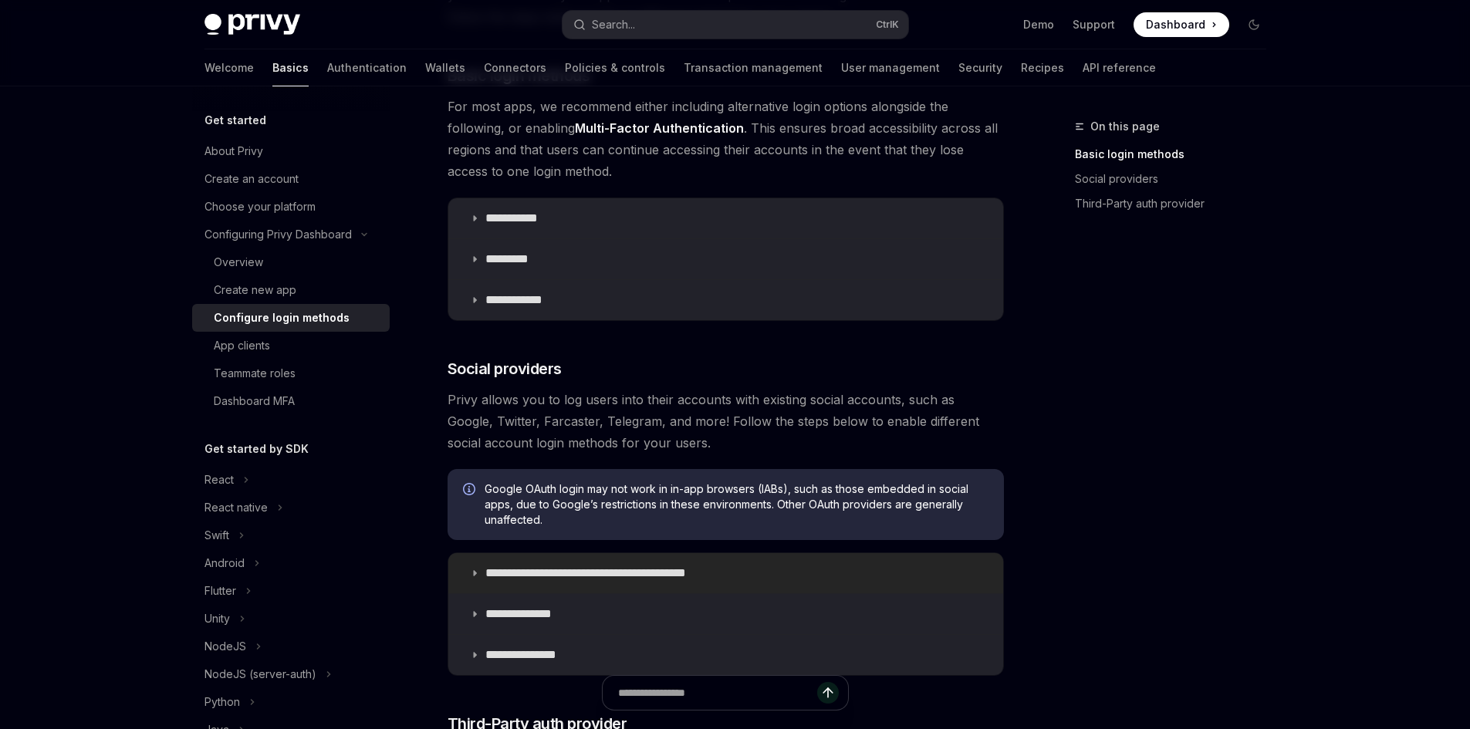
click at [519, 573] on p "**********" at bounding box center [612, 573] width 255 height 15
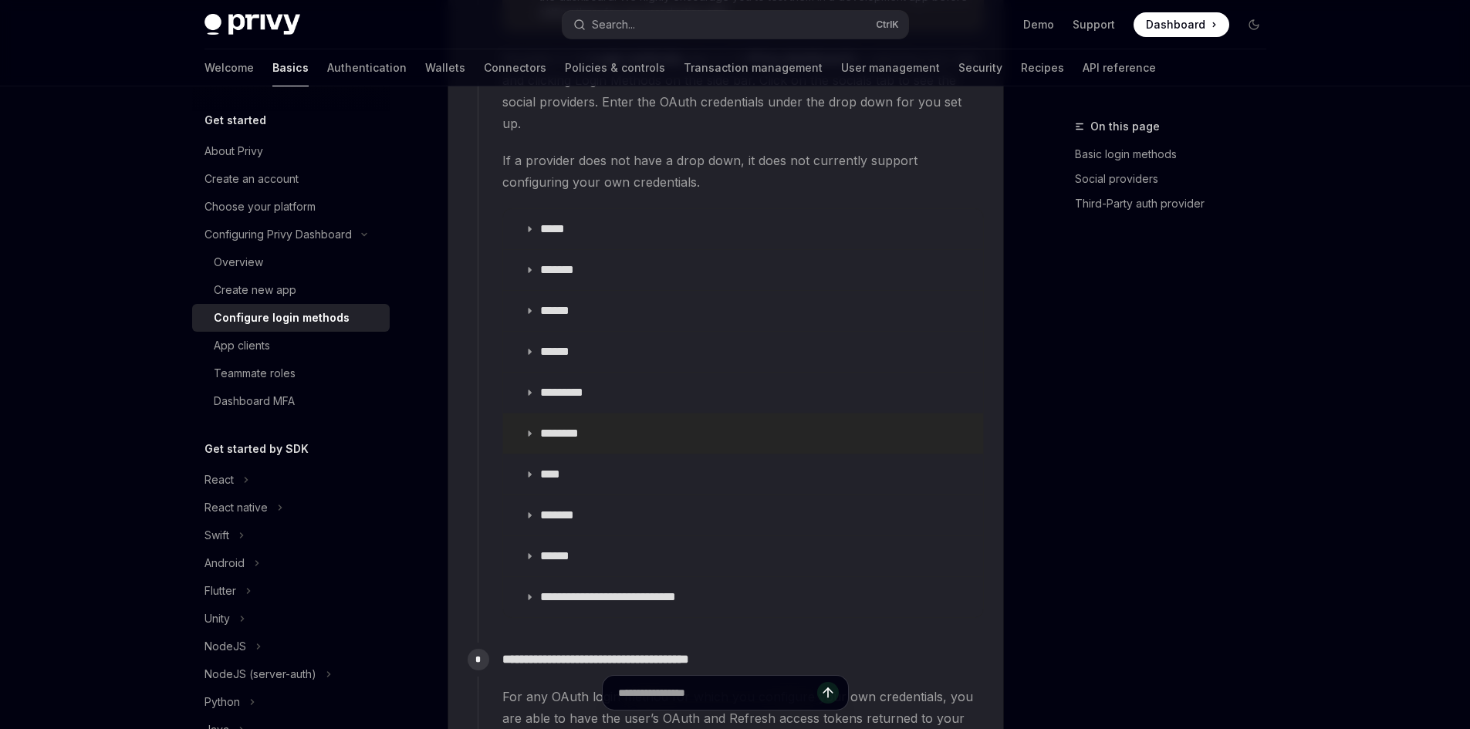
scroll to position [1852, 0]
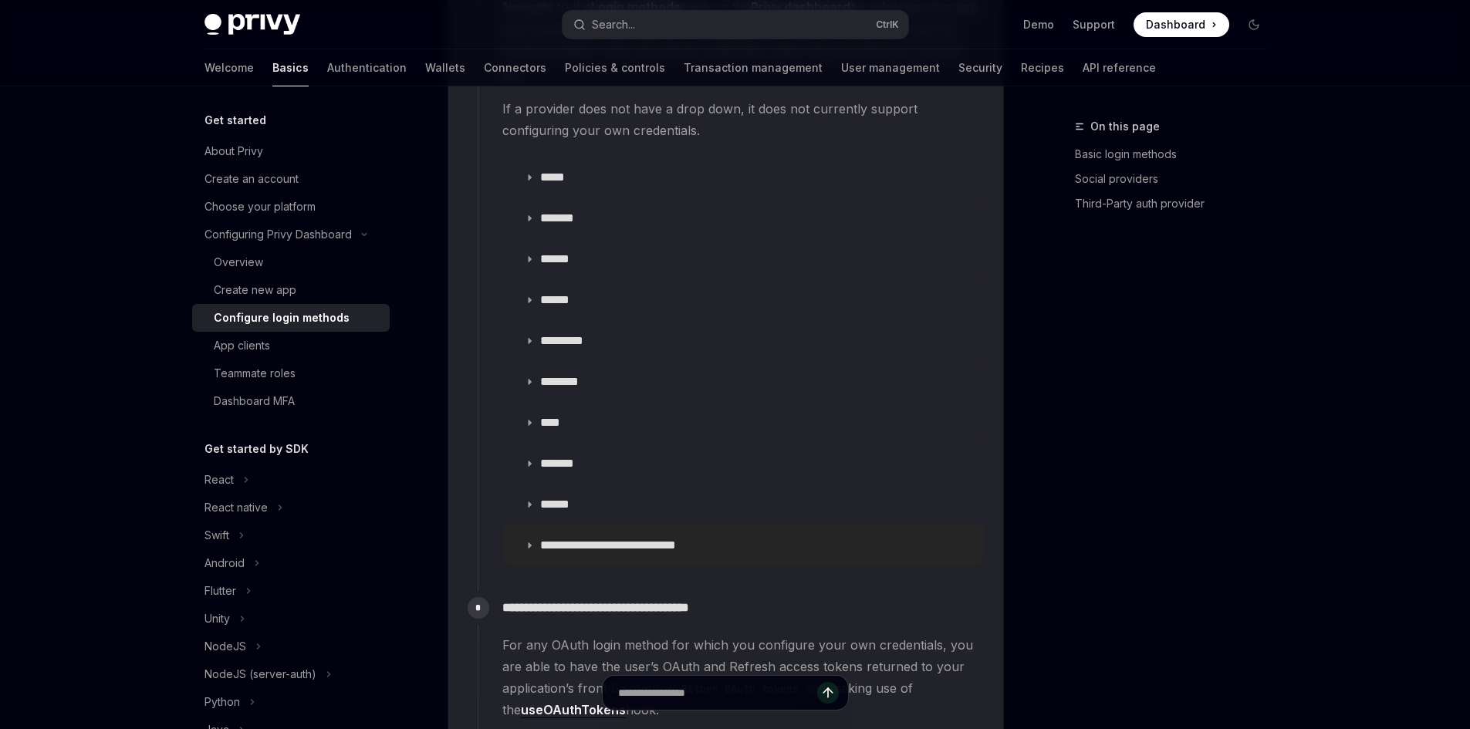
click at [534, 526] on summary "**********" at bounding box center [743, 546] width 480 height 40
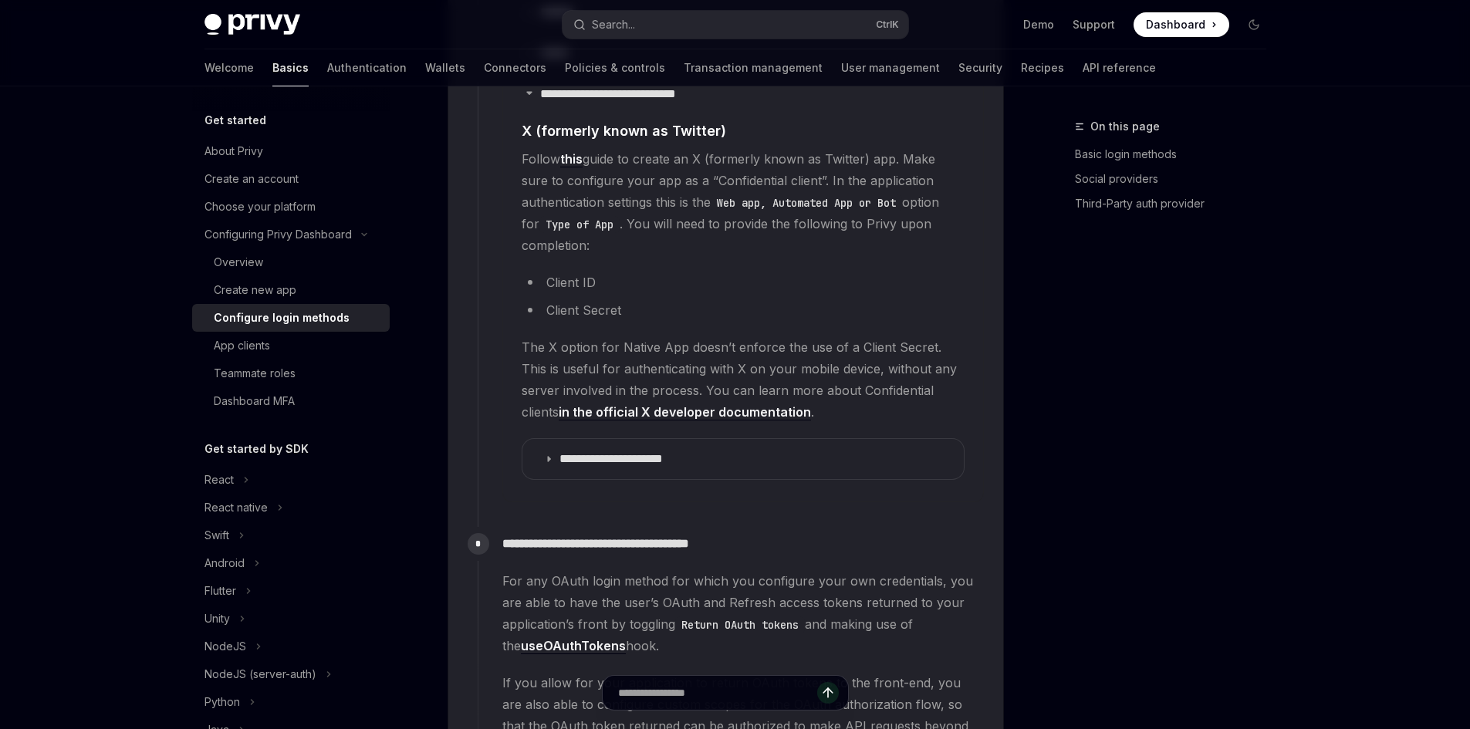
scroll to position [2315, 0]
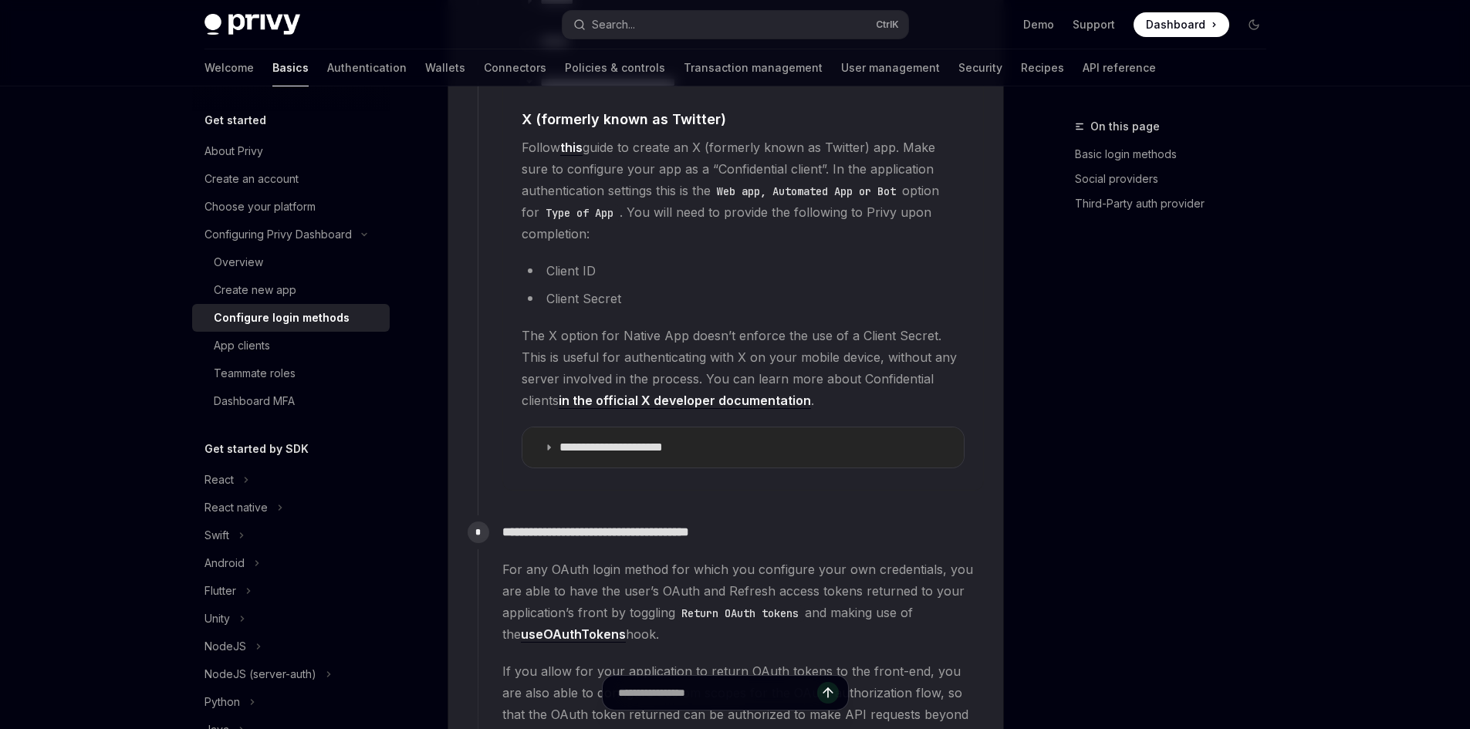
click at [550, 428] on summary "**********" at bounding box center [742, 448] width 441 height 40
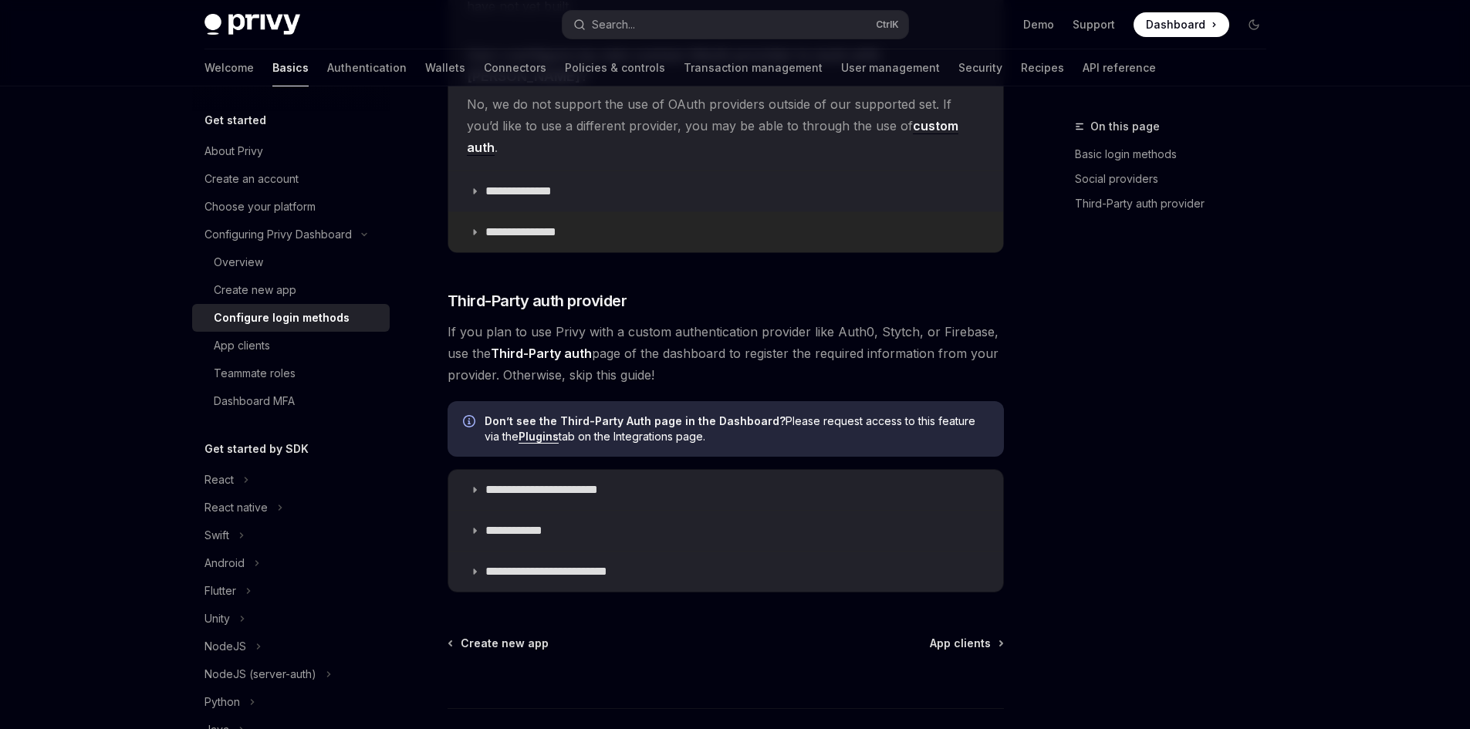
scroll to position [5452, 0]
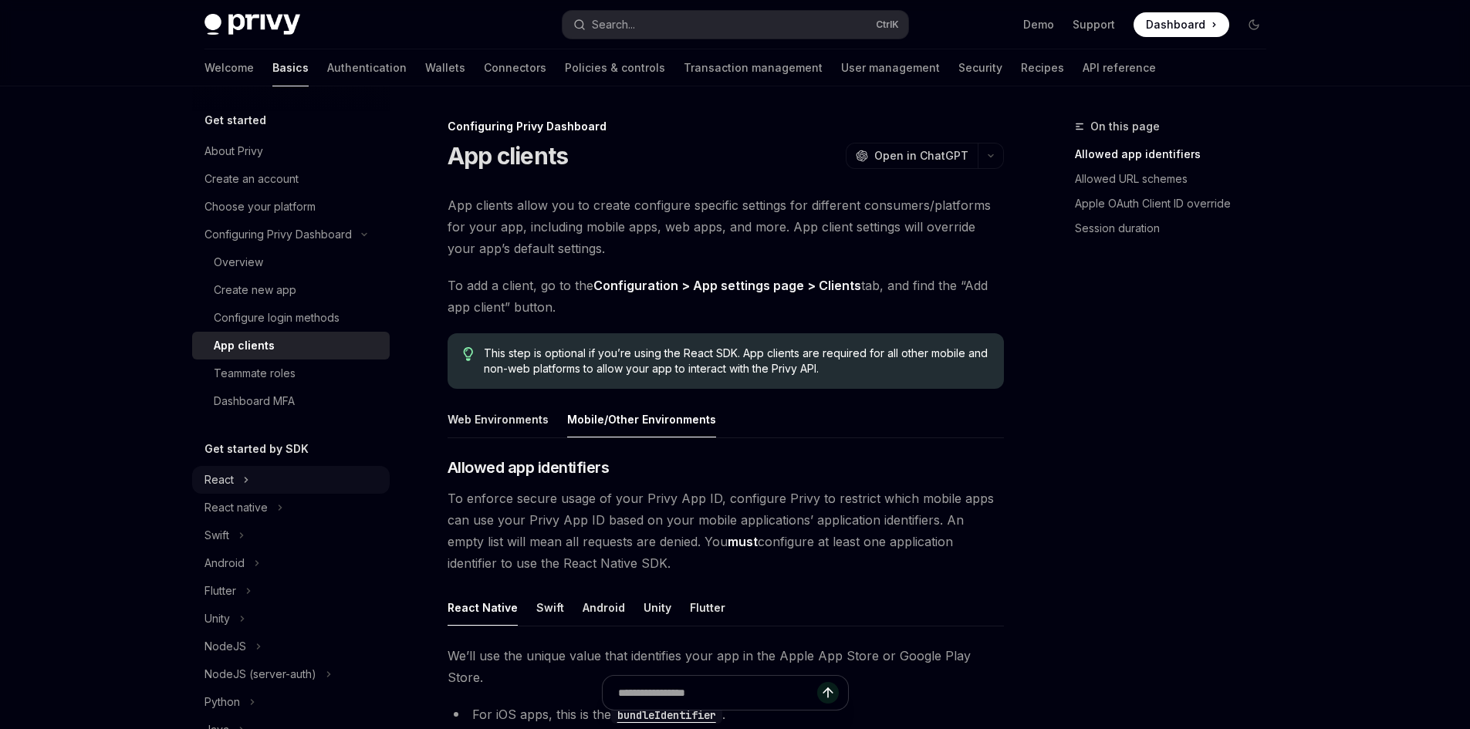
click at [236, 481] on div "React" at bounding box center [291, 480] width 198 height 28
type textarea "*"
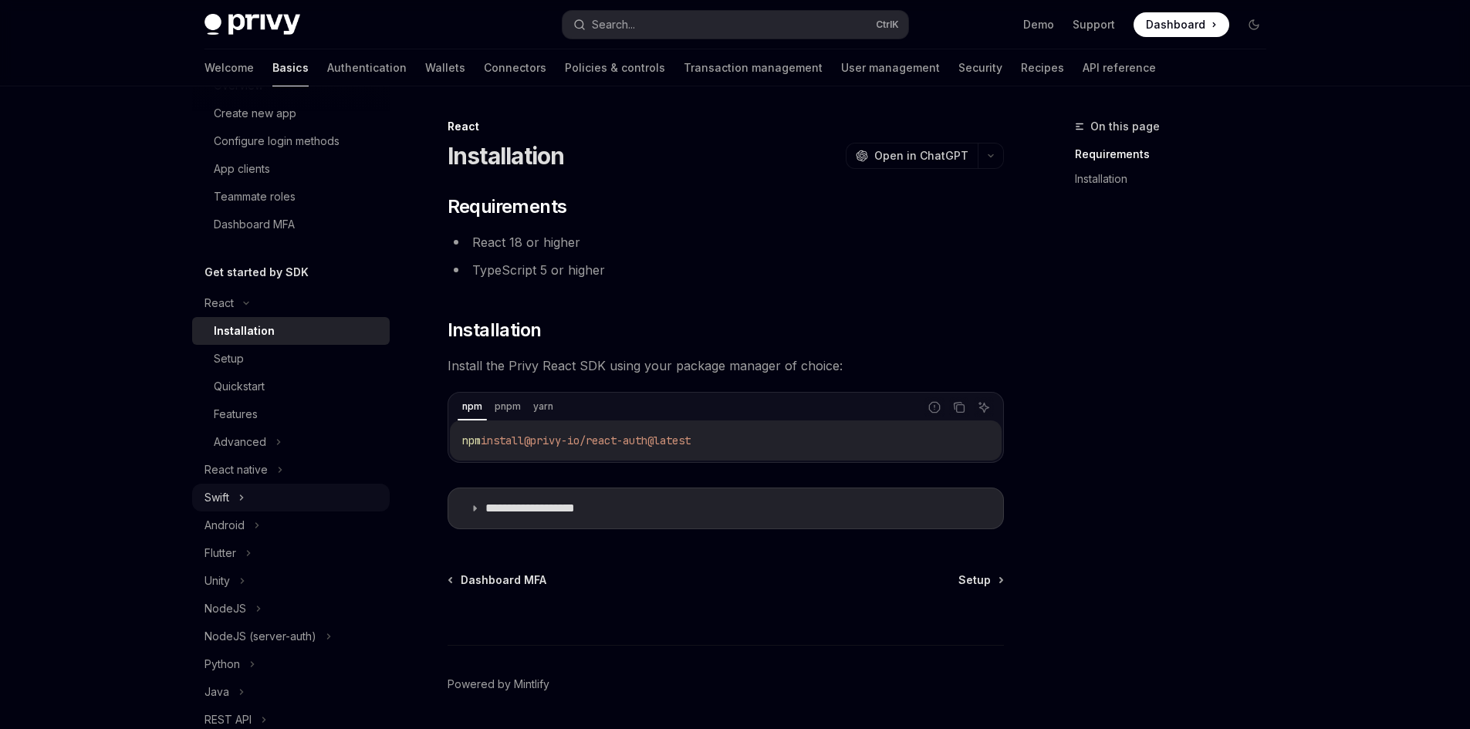
scroll to position [309, 0]
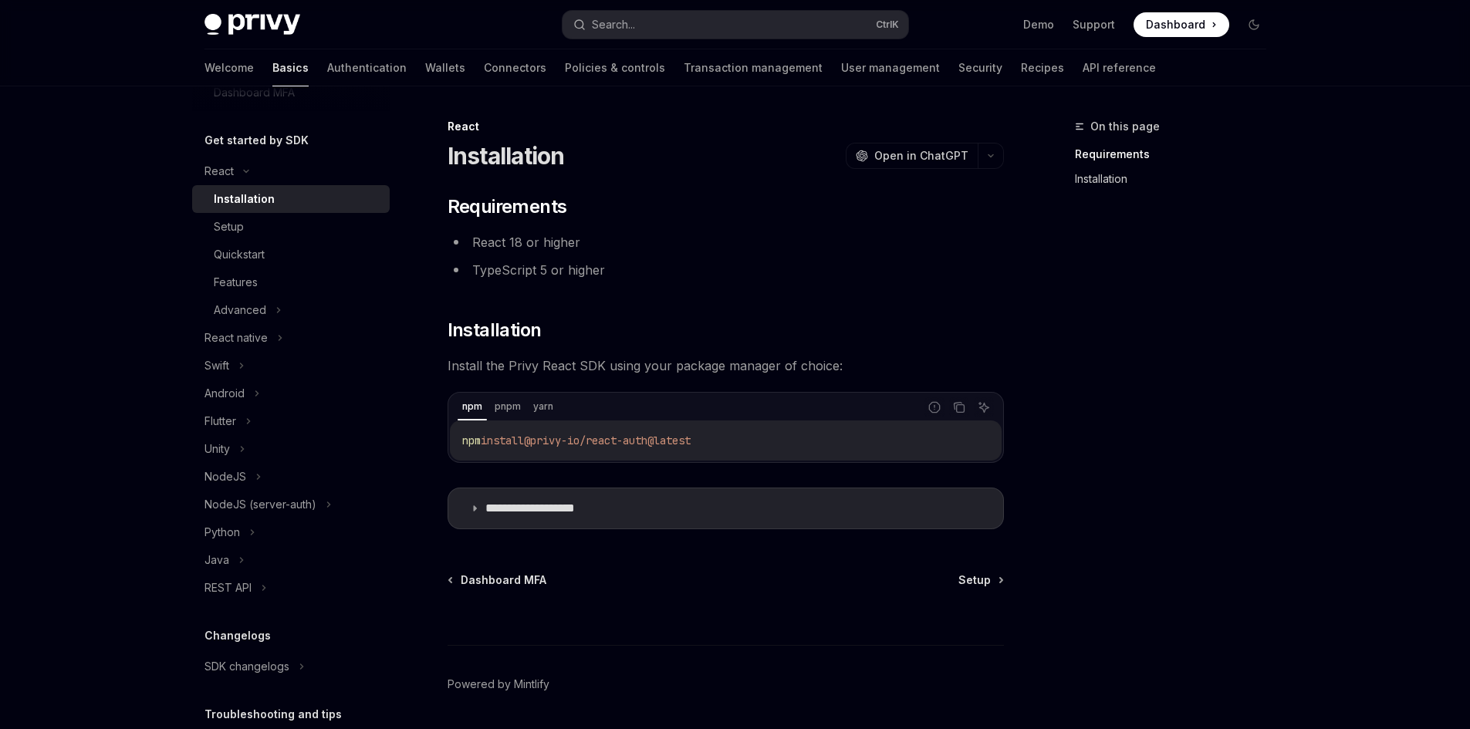
click at [1100, 178] on link "Installation" at bounding box center [1177, 179] width 204 height 25
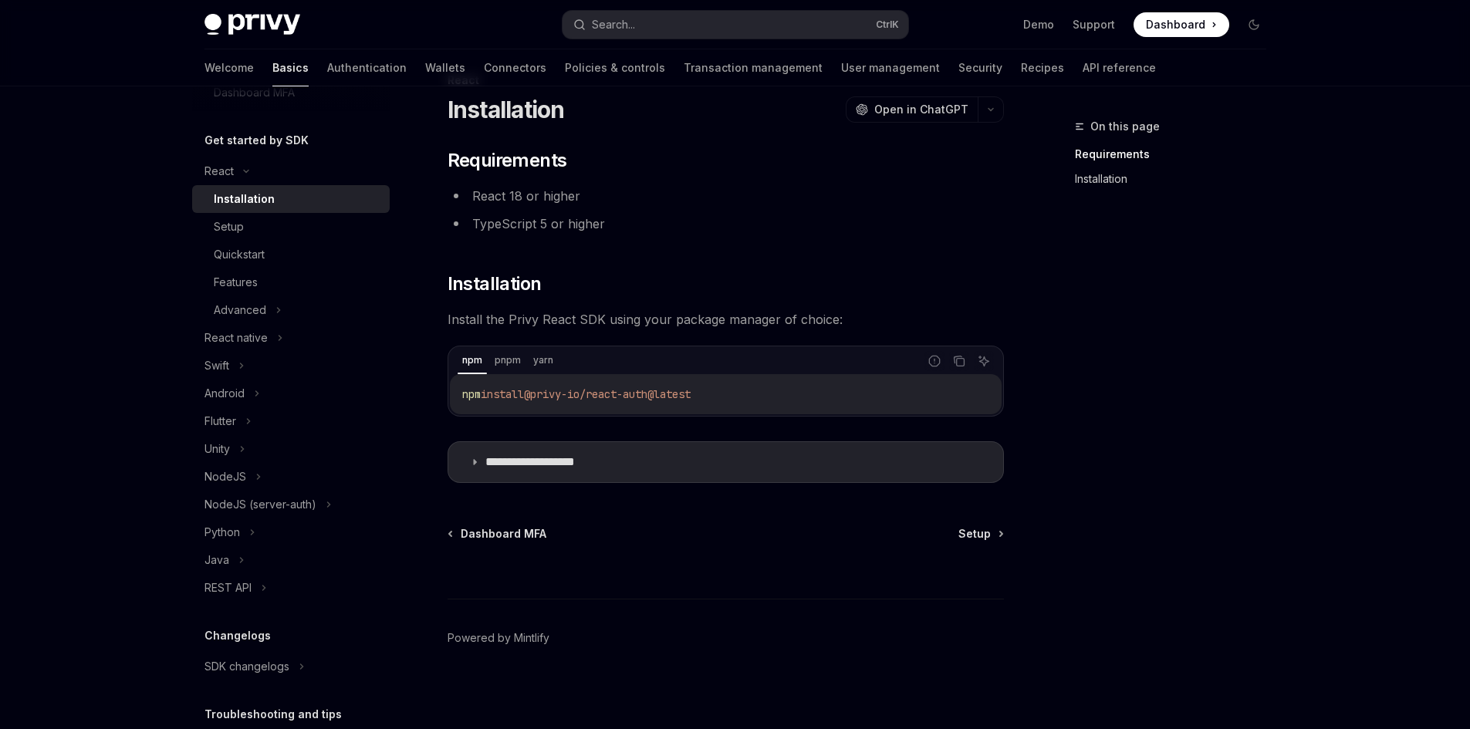
scroll to position [49, 0]
click at [705, 22] on button "Search... Ctrl K" at bounding box center [736, 25] width 346 height 28
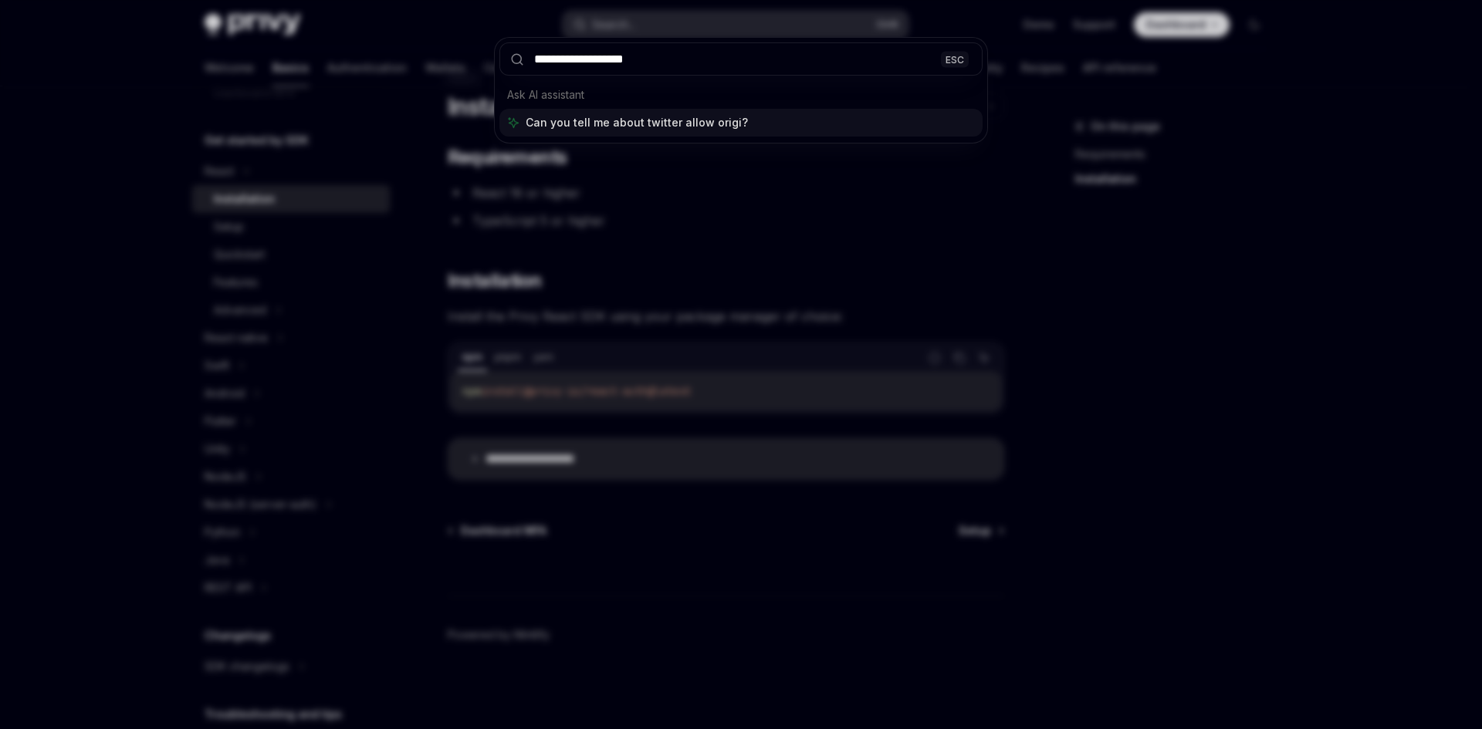
type input "**********"
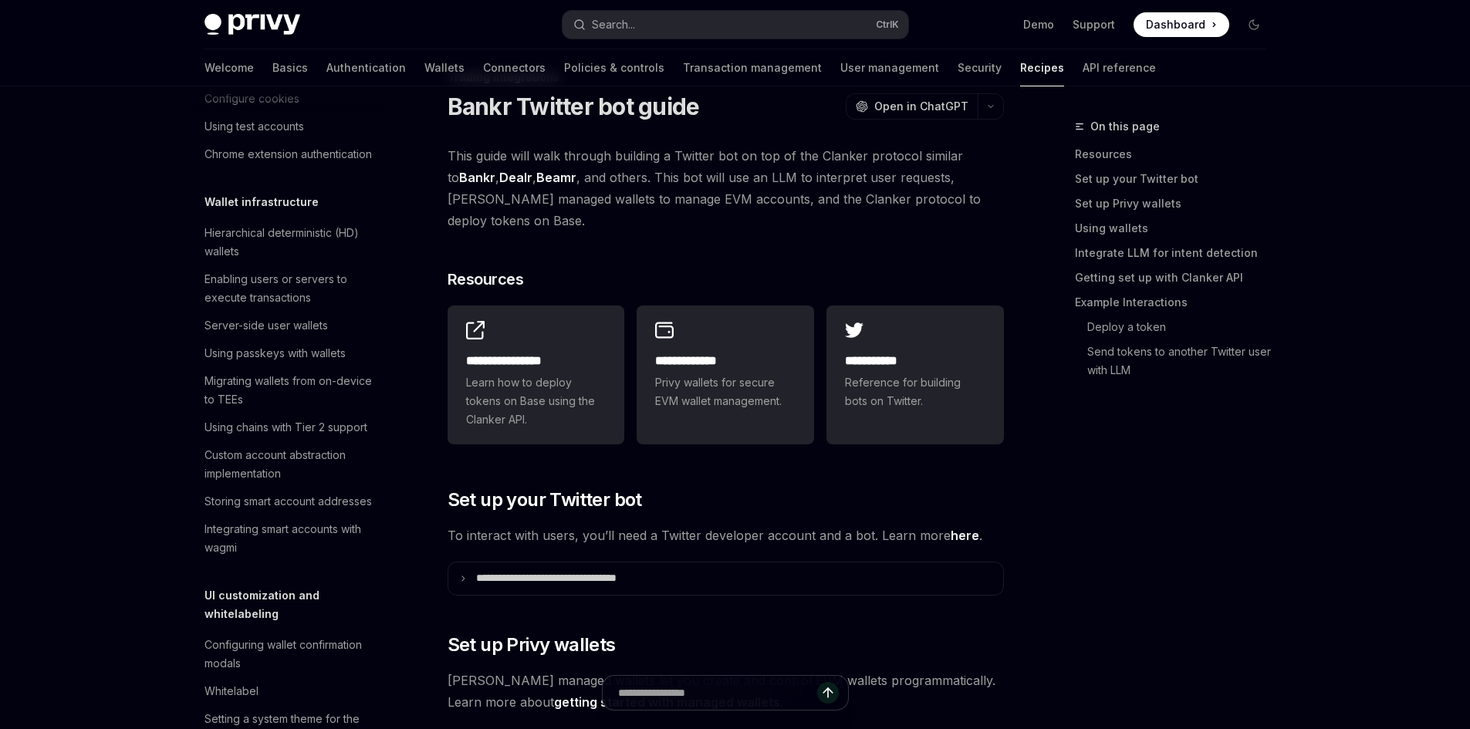
type textarea "*"
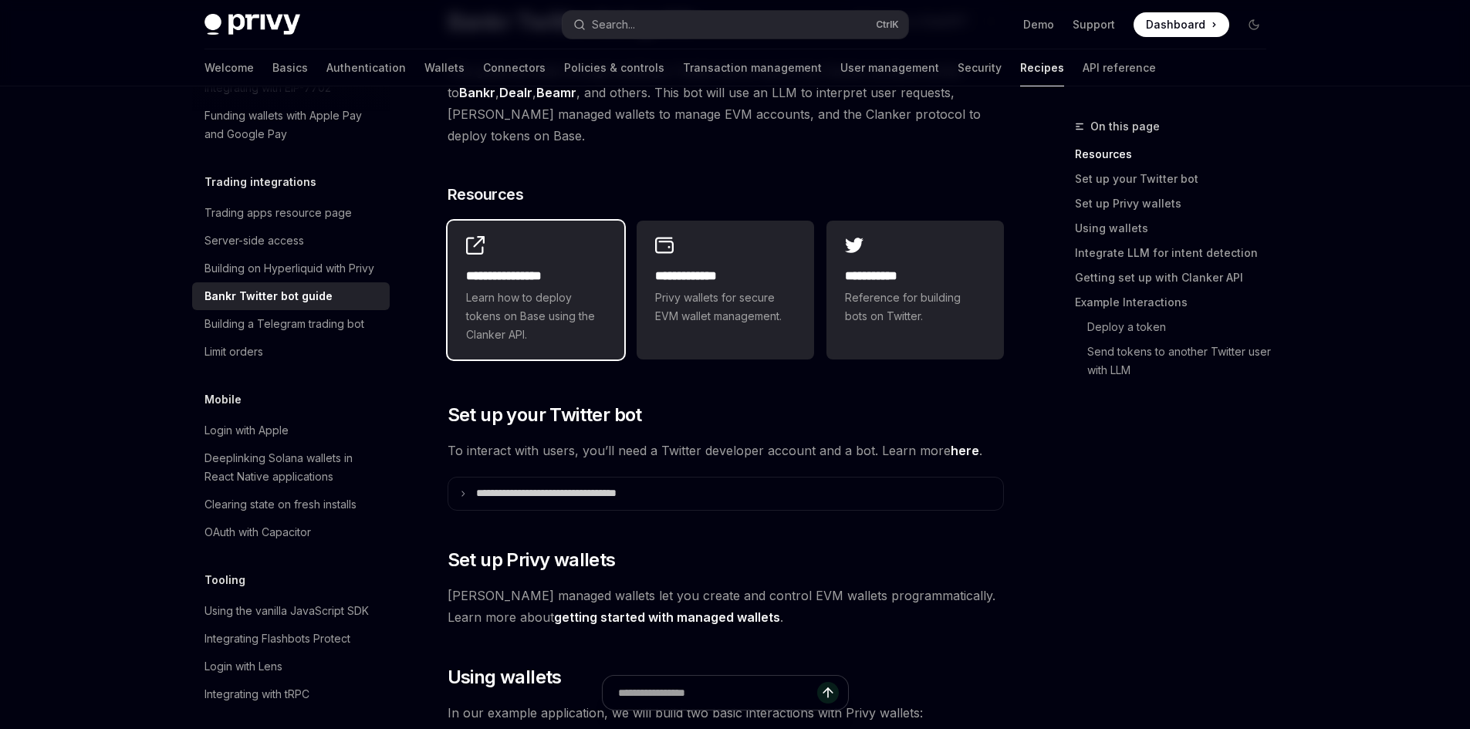
scroll to position [232, 0]
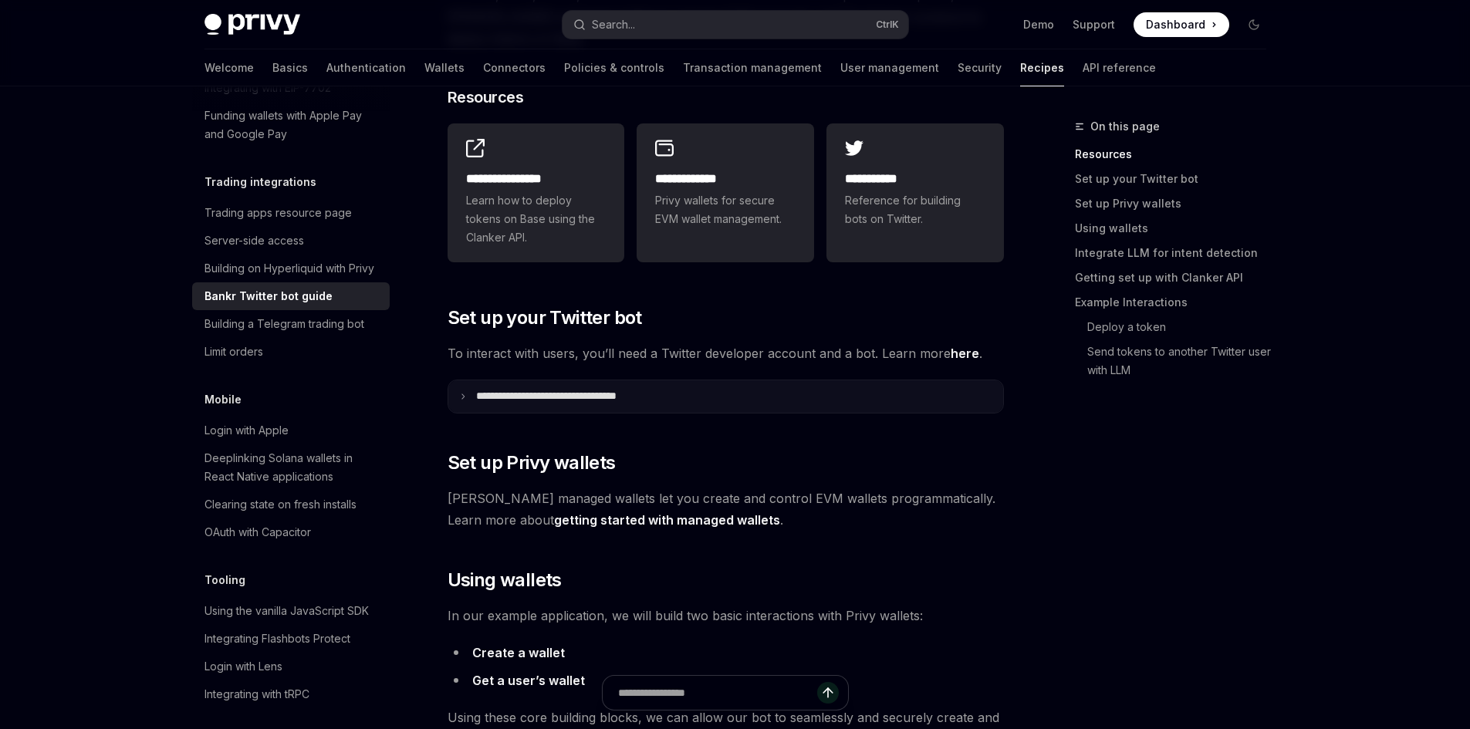
click at [459, 380] on summary "**********" at bounding box center [725, 396] width 555 height 32
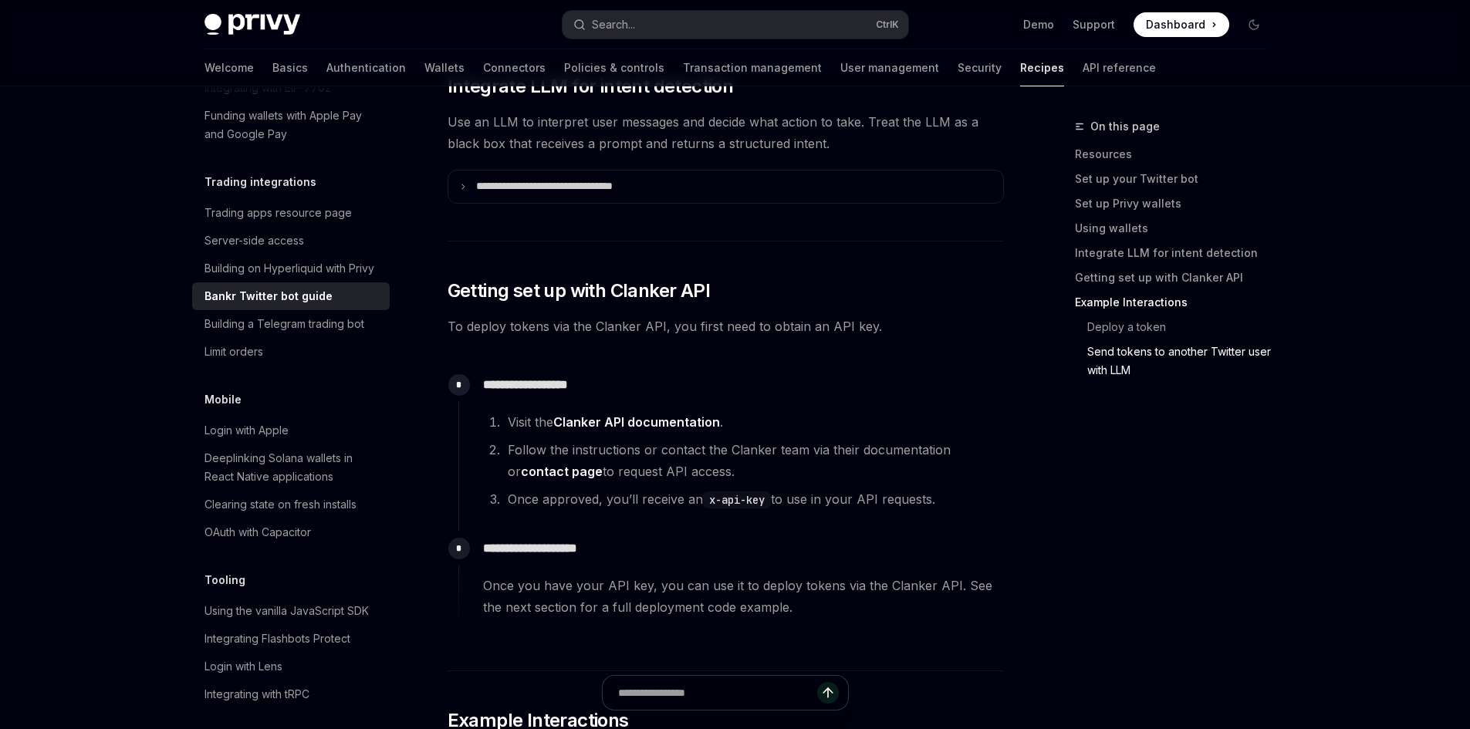
scroll to position [4322, 0]
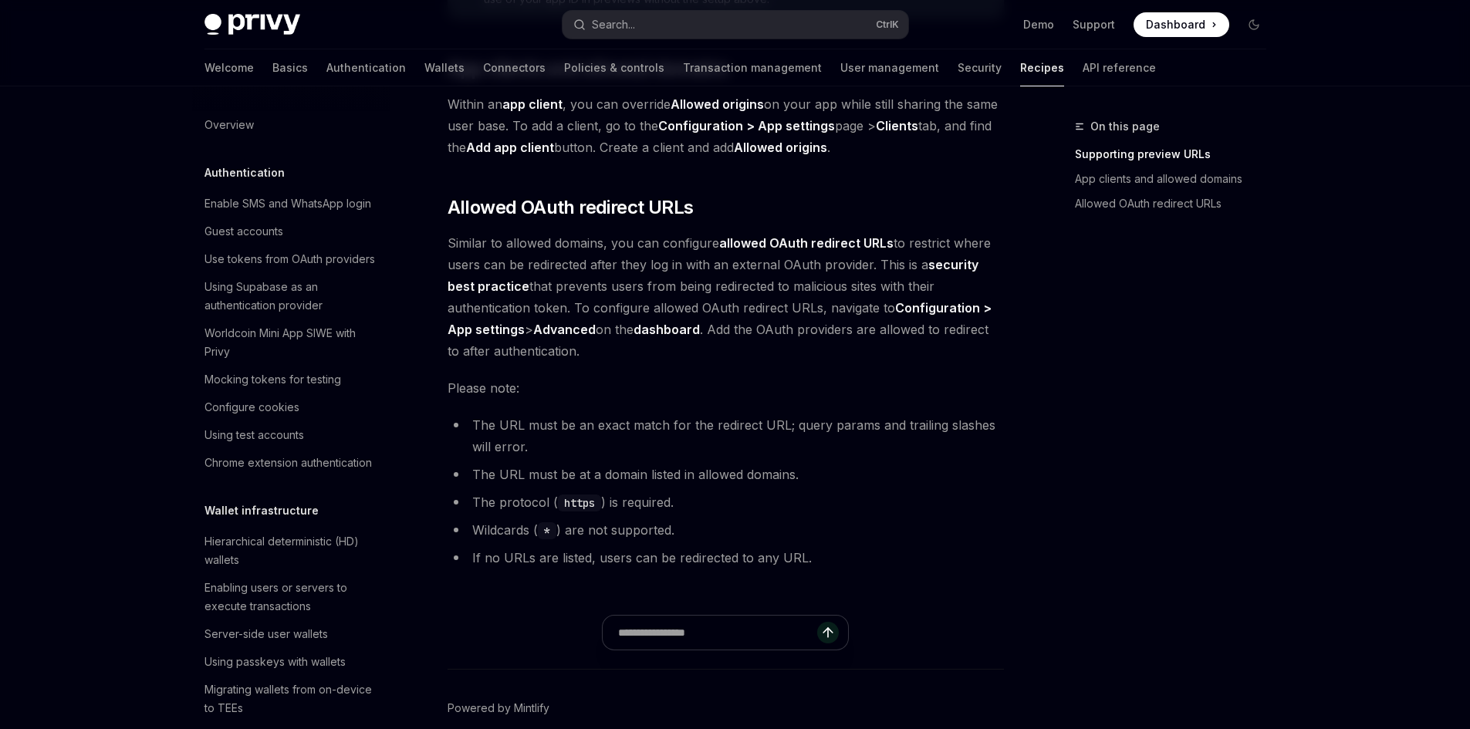
scroll to position [1811, 0]
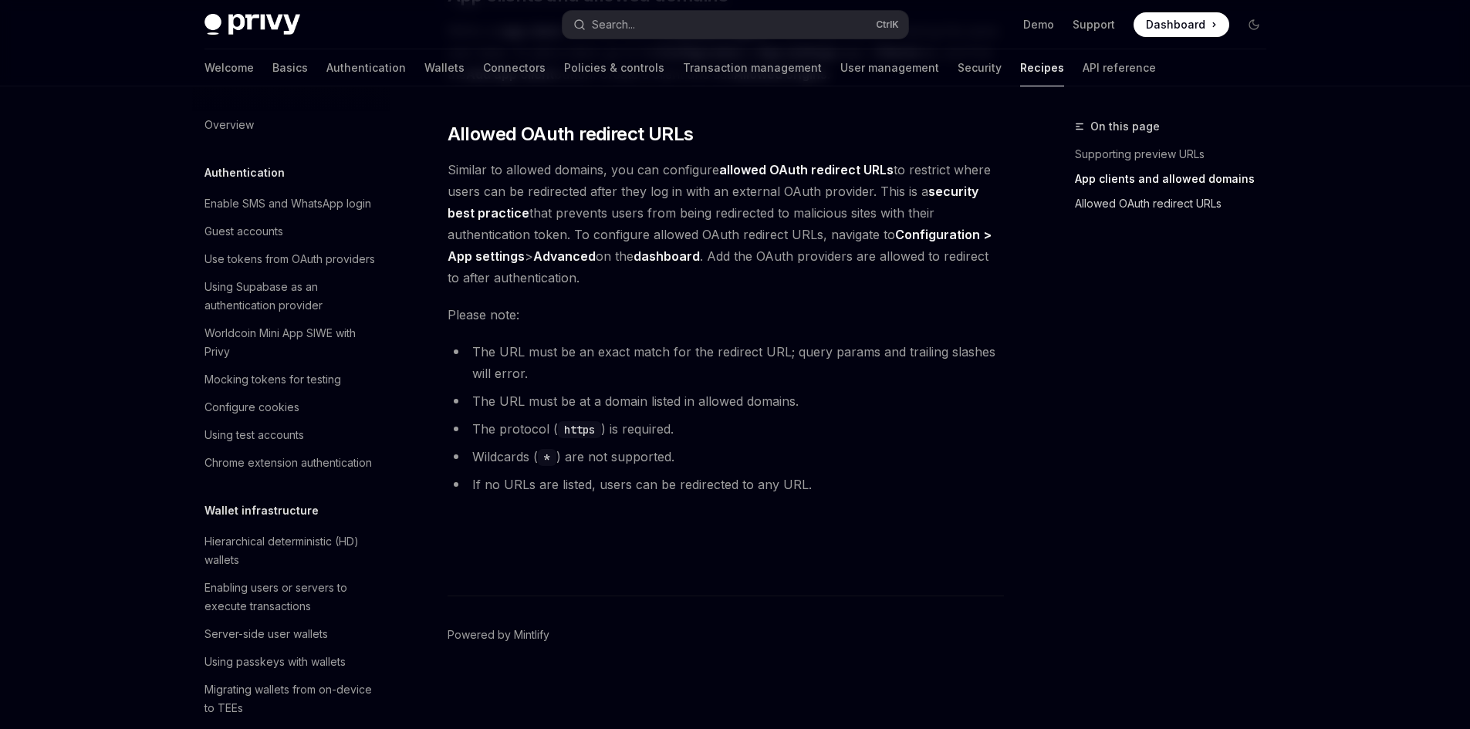
click at [1127, 208] on link "Allowed OAuth redirect URLs" at bounding box center [1177, 203] width 204 height 25
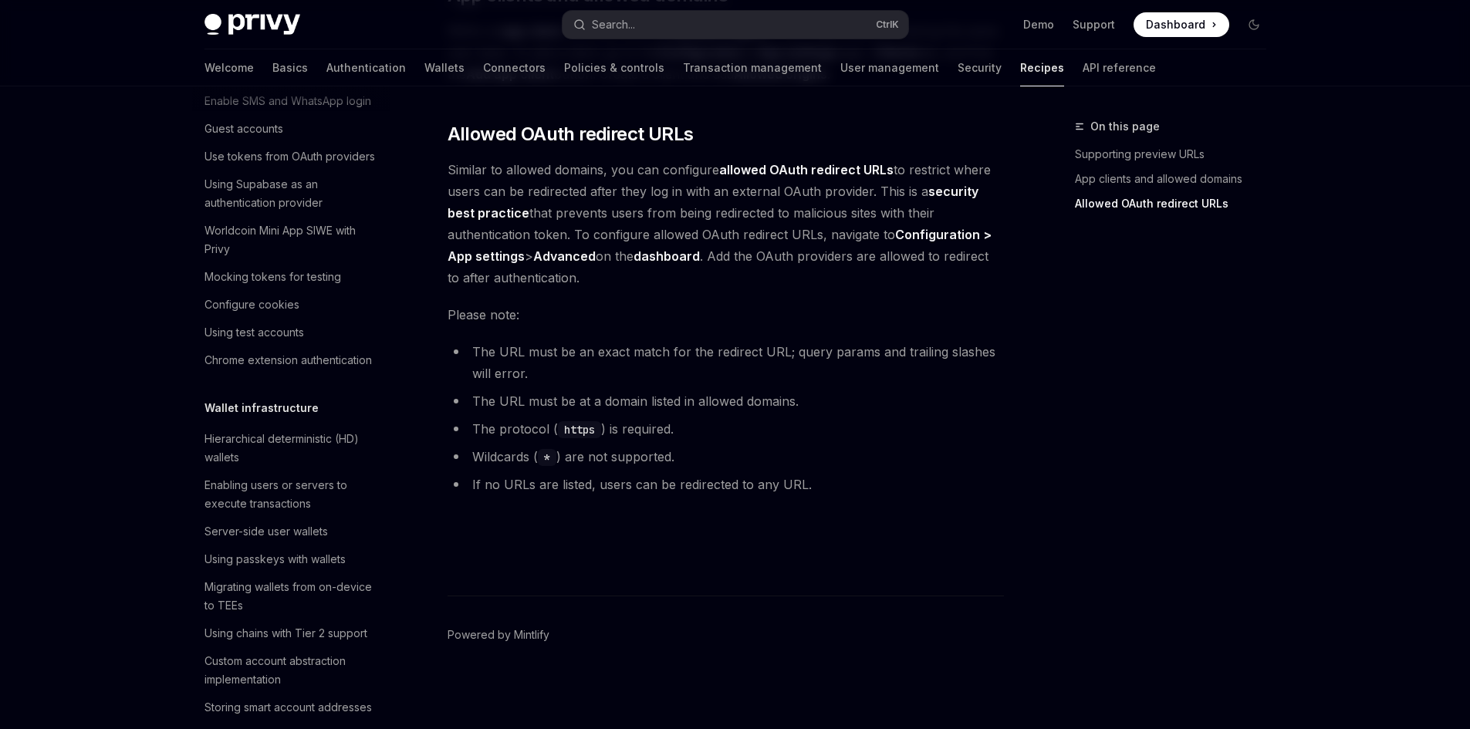
scroll to position [154, 0]
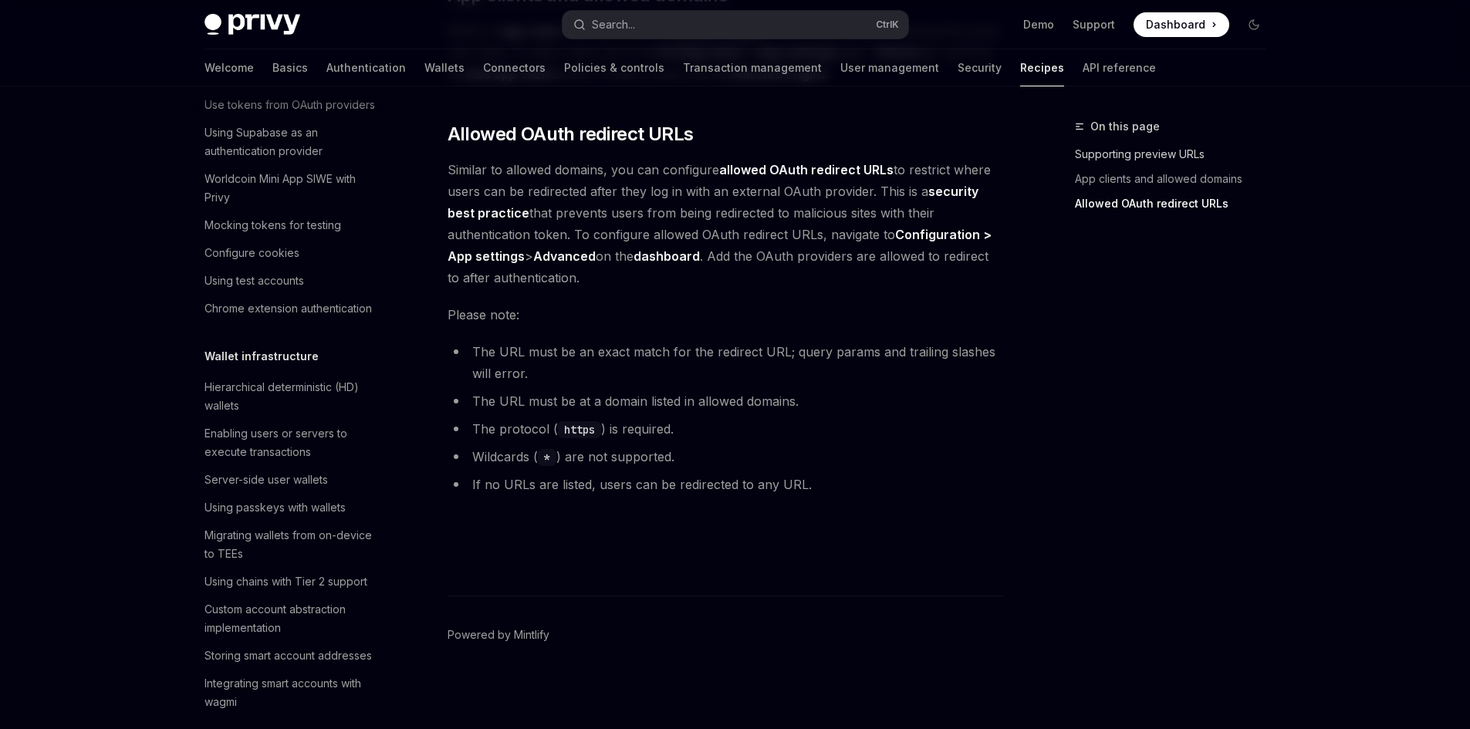
click at [1118, 158] on link "Supporting preview URLs" at bounding box center [1177, 154] width 204 height 25
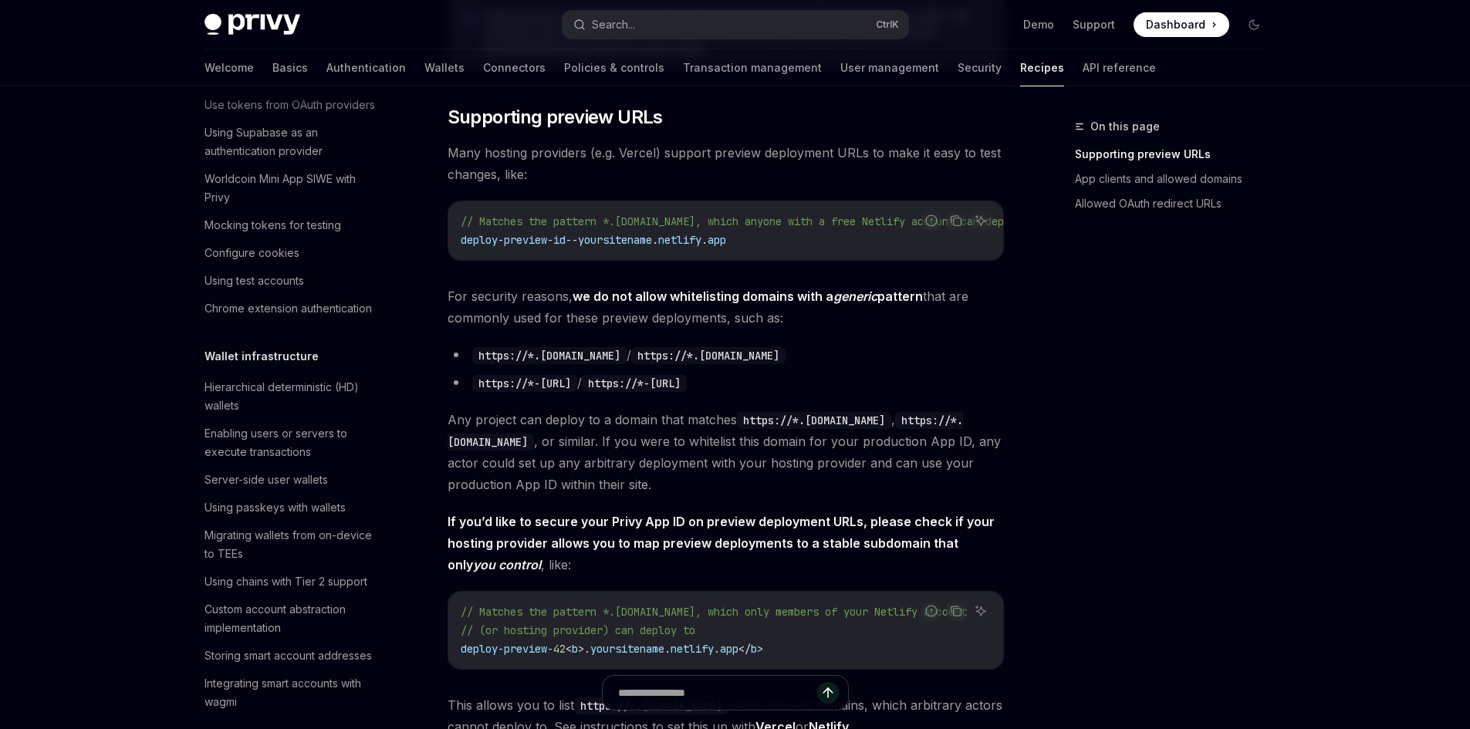
scroll to position [908, 0]
